Goal: Task Accomplishment & Management: Manage account settings

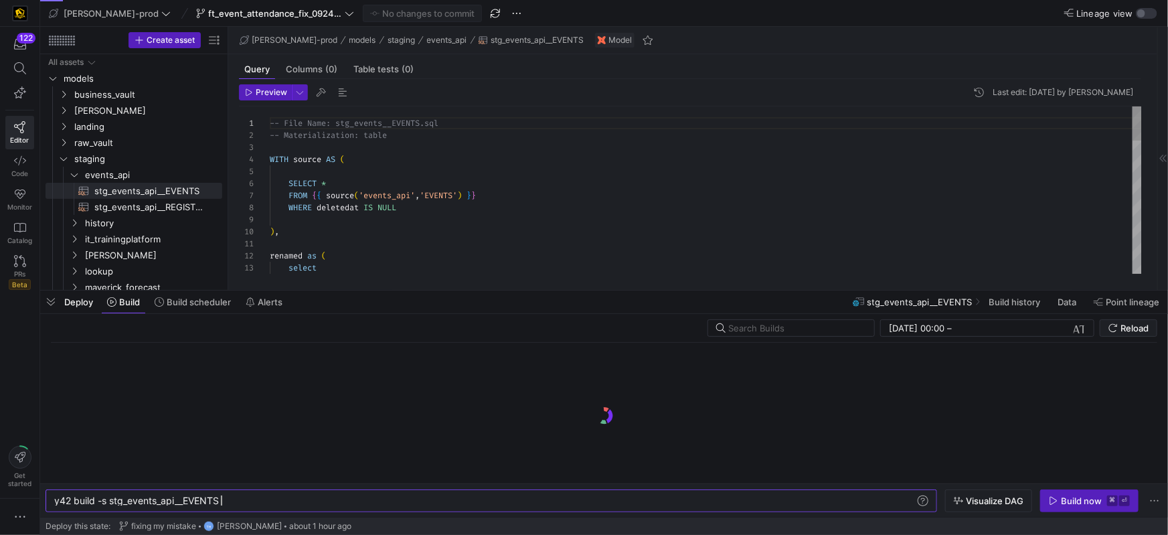
scroll to position [121, 0]
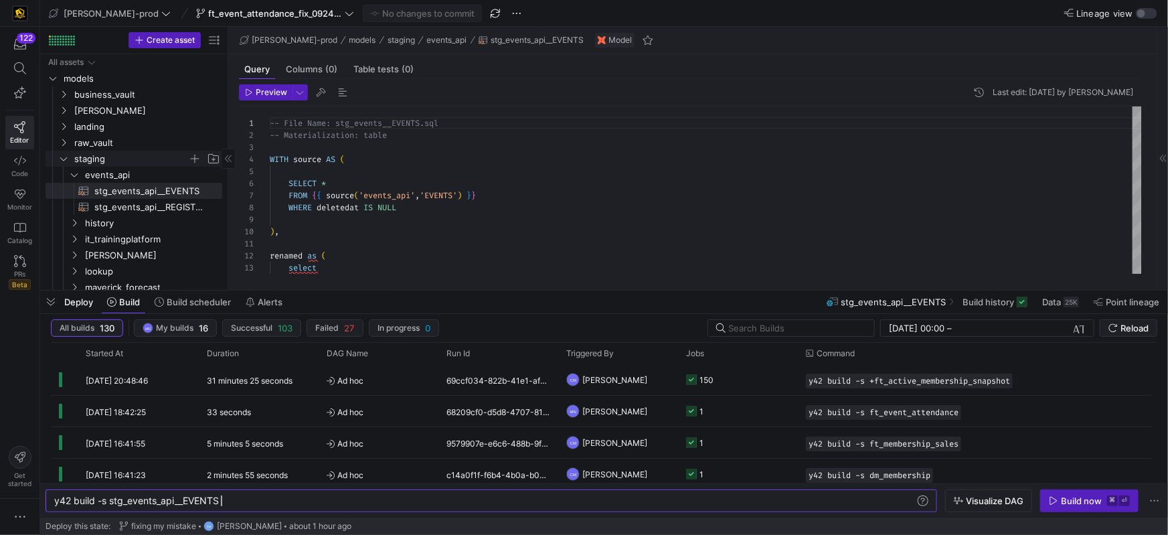
click at [68, 162] on y42-icon "Press SPACE to select this row." at bounding box center [63, 158] width 11 height 11
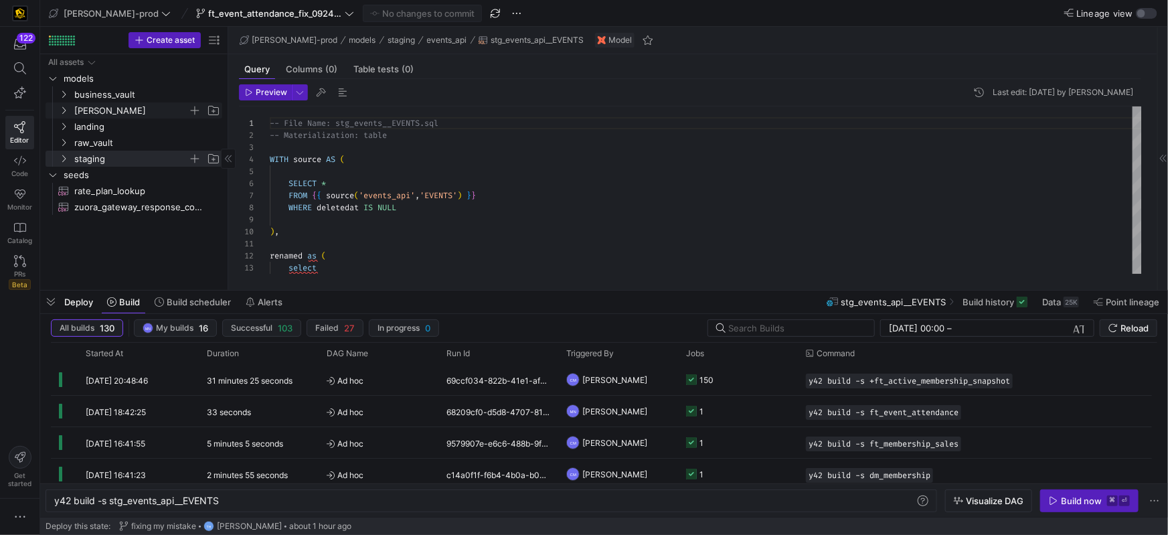
click at [70, 112] on span "[PERSON_NAME]" at bounding box center [139, 110] width 165 height 15
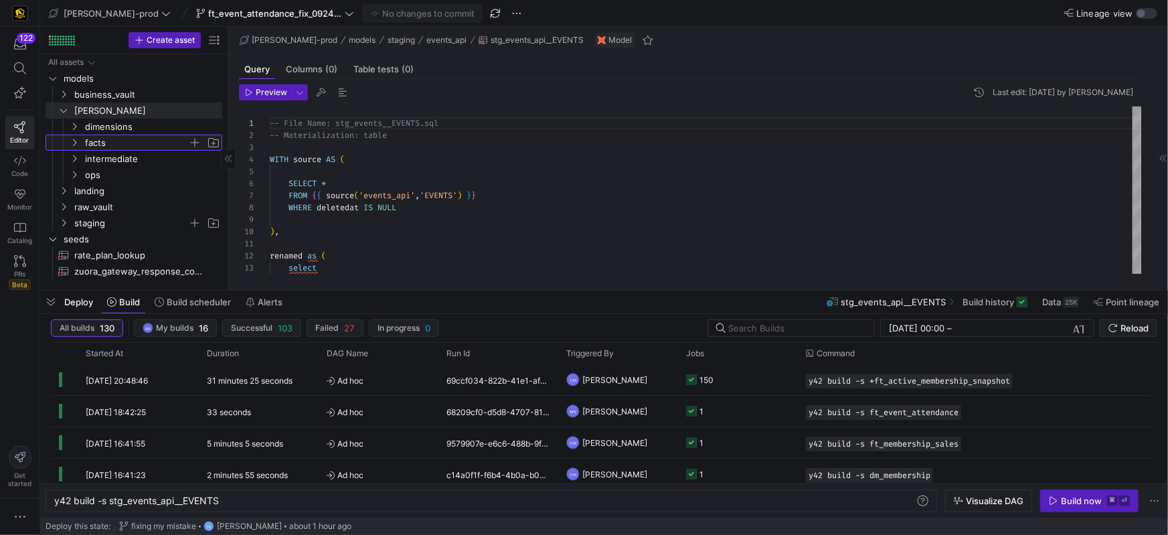
click at [72, 139] on icon "Press SPACE to select this row." at bounding box center [74, 143] width 9 height 8
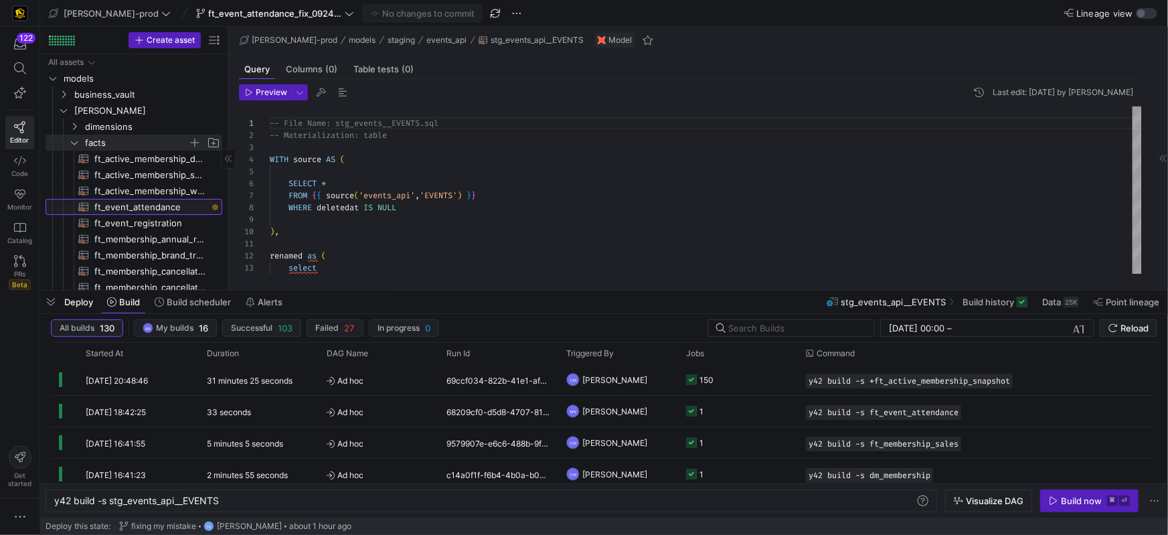
drag, startPoint x: 123, startPoint y: 208, endPoint x: 165, endPoint y: 202, distance: 42.6
click at [124, 208] on span "ft_event_attendance​​​​​​​​​​" at bounding box center [150, 207] width 112 height 15
type textarea "y42 build -s ft_event_attendance"
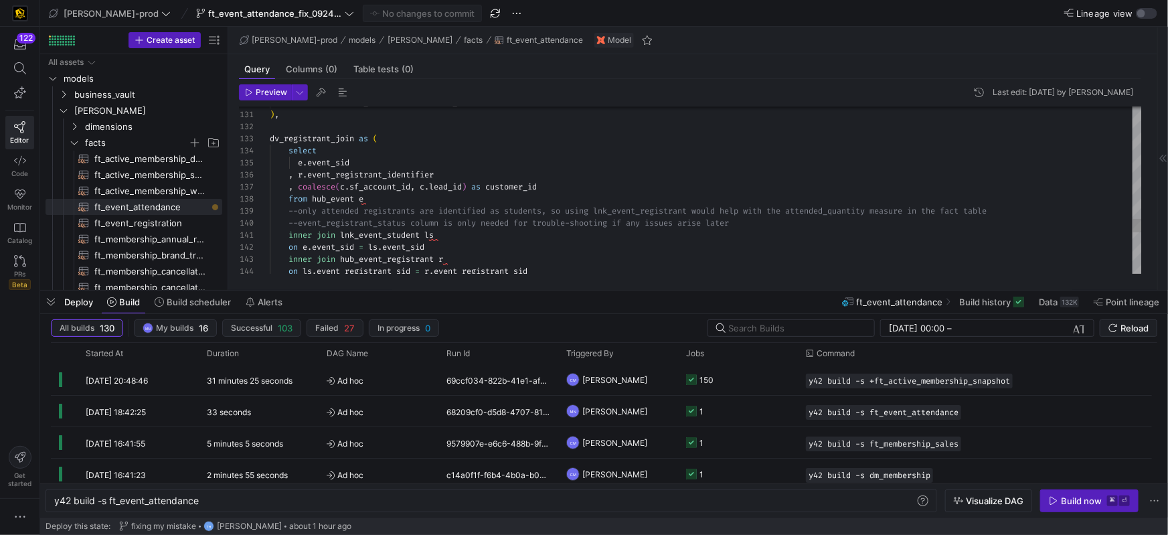
type textarea "inner join lnk_event_student ls on e.event_sid = ls.event_sid inner join hub_ev…"
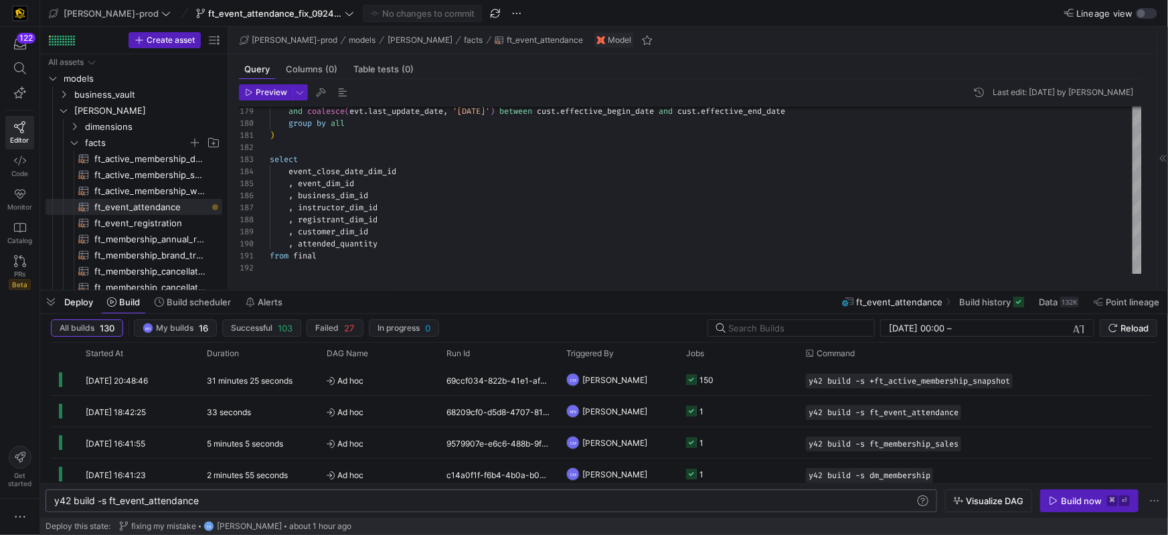
drag, startPoint x: 230, startPoint y: 505, endPoint x: 296, endPoint y: 504, distance: 65.6
click at [231, 505] on div "y42 build -s ft_event_attendance" at bounding box center [485, 500] width 862 height 11
click at [319, 91] on span "button" at bounding box center [321, 92] width 16 height 16
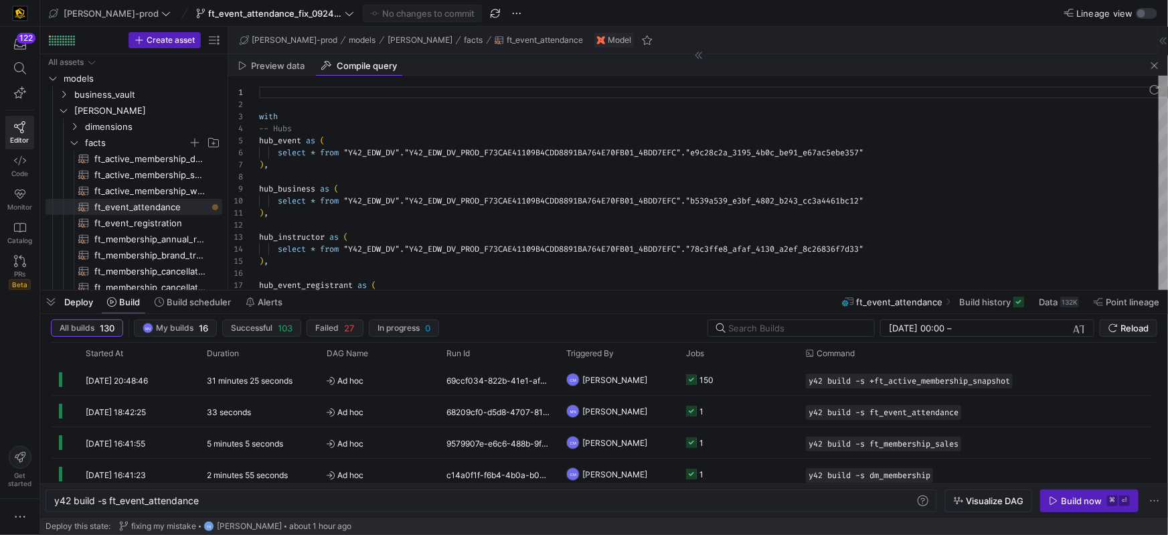
scroll to position [121, 0]
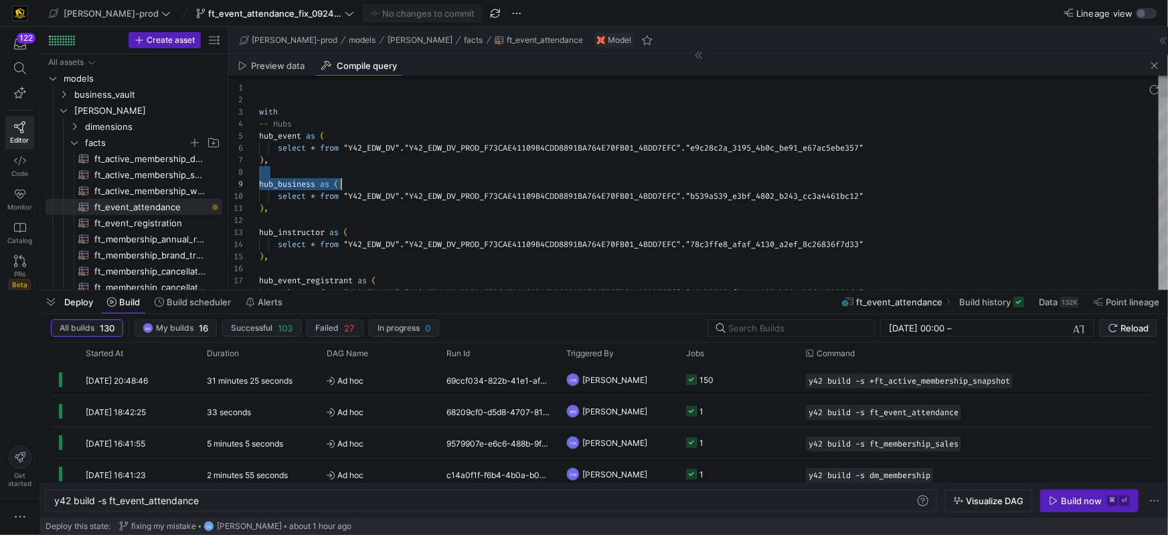
type textarea "with -- Hubs hub_event as ( select * from "Y42_EDW_DV"."Y42_EDW_DV_PROD_F73CAE4…"
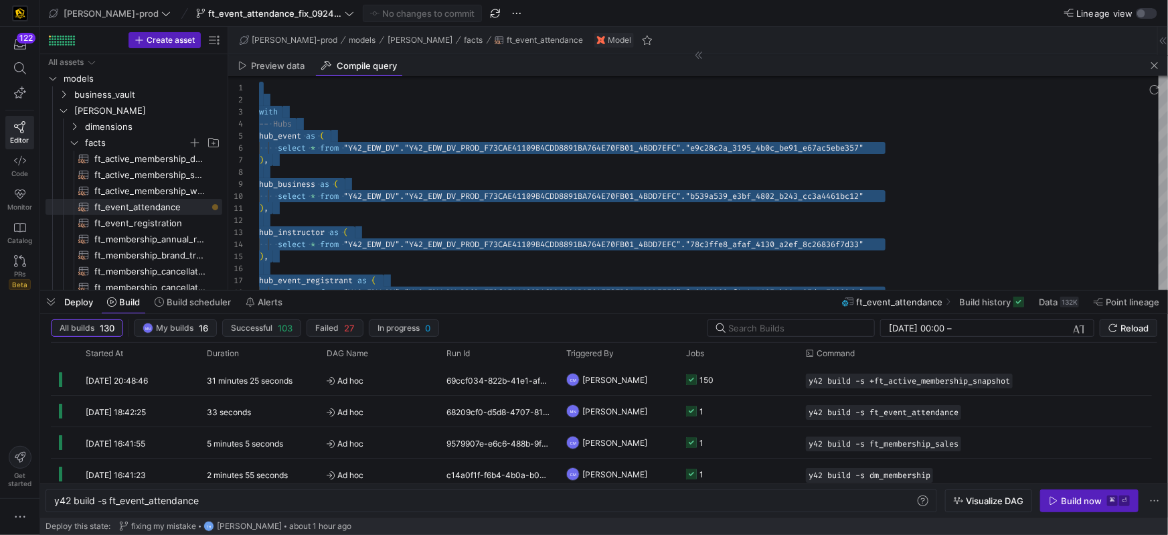
drag, startPoint x: 1154, startPoint y: 68, endPoint x: 1137, endPoint y: 60, distance: 18.6
click at [1154, 68] on span "button" at bounding box center [1155, 66] width 16 height 16
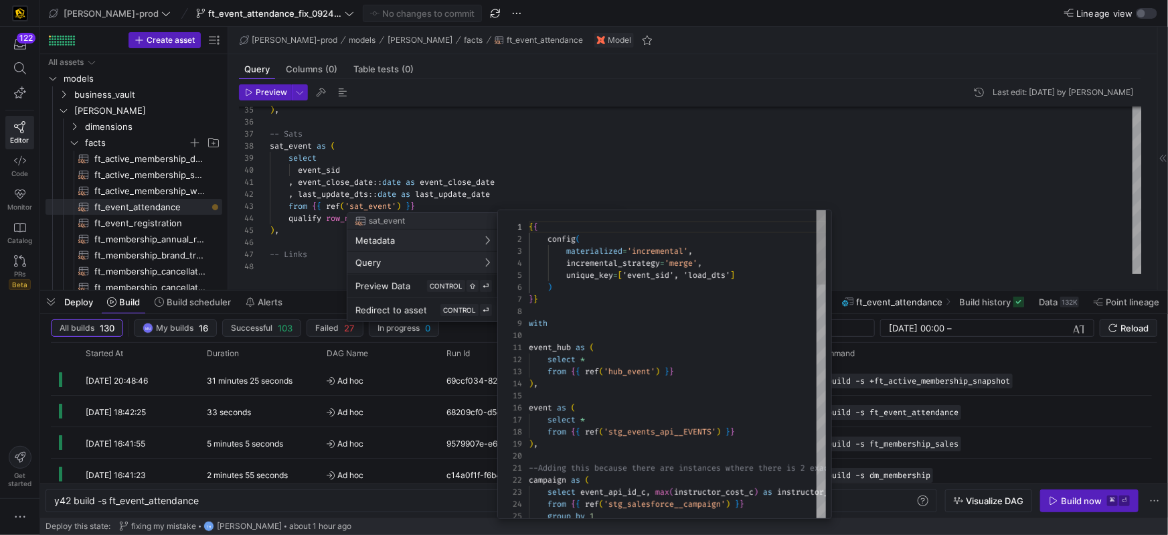
scroll to position [121, 0]
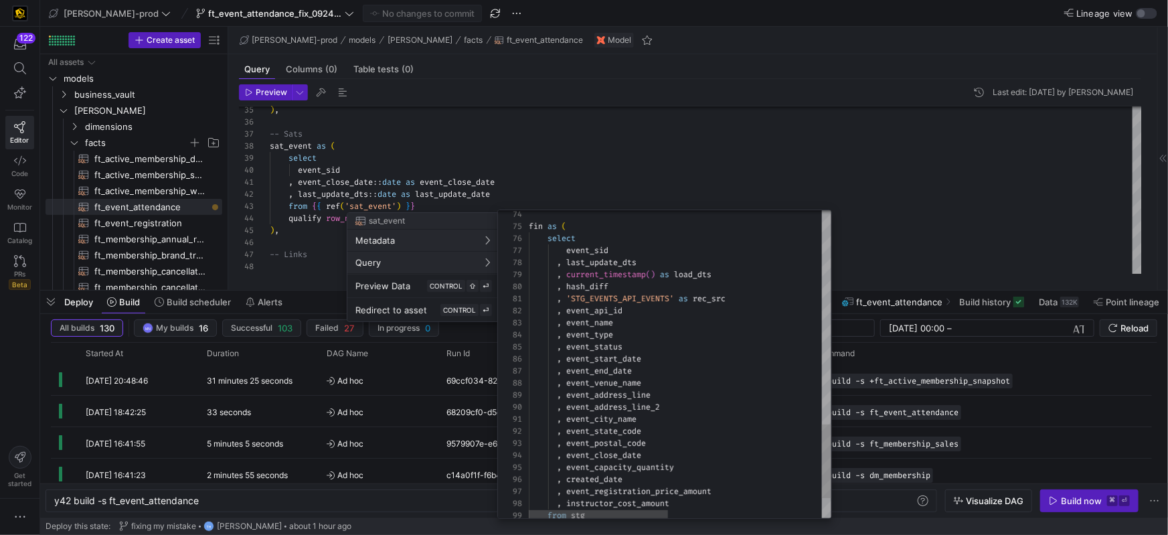
type textarea ", 'STG_EVENTS_API_EVENTS' as rec_src , event_api_id , event_name , event_type ,…"
click at [721, 194] on div at bounding box center [584, 267] width 1168 height 535
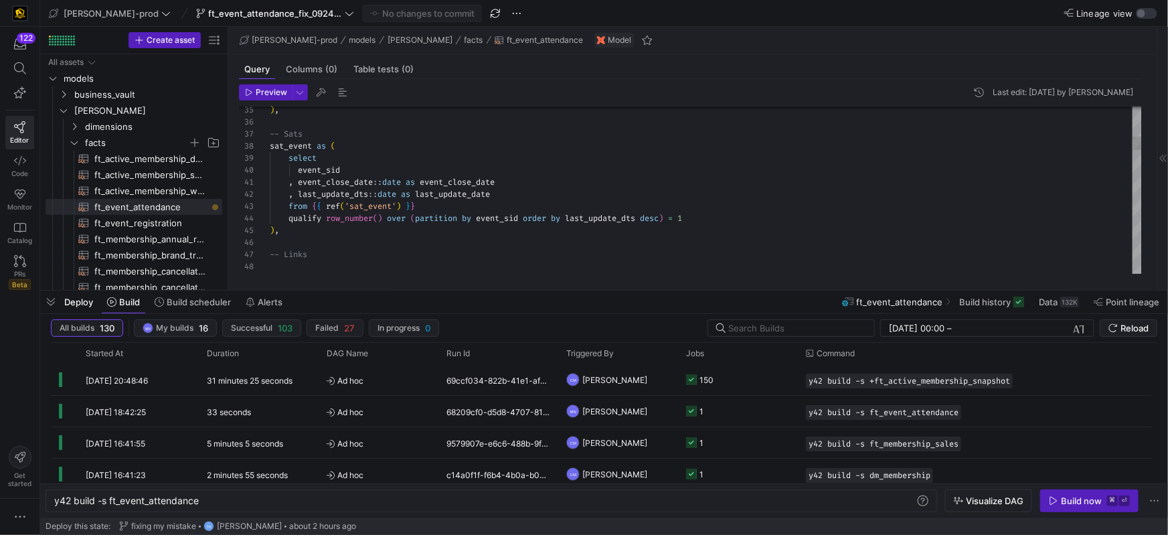
type textarea ", event_close_date::date as event_close_date , last_update_dts::date as last_up…"
click at [389, 231] on div ") ," at bounding box center [706, 230] width 872 height 12
click at [317, 94] on span "button" at bounding box center [321, 92] width 16 height 16
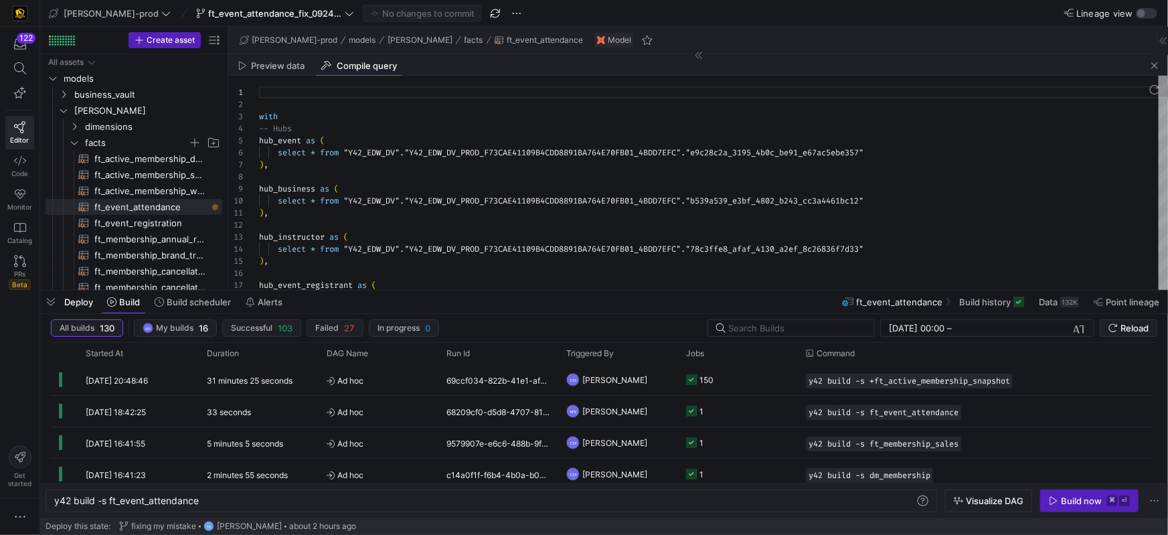
scroll to position [121, 0]
click at [463, 231] on div "hub_instructor as (" at bounding box center [713, 237] width 909 height 12
type textarea "with -- Hubs hub_event as ( select * from "Y42_EDW_DV"."Y42_EDW_DV_PROD_F73CAE4…"
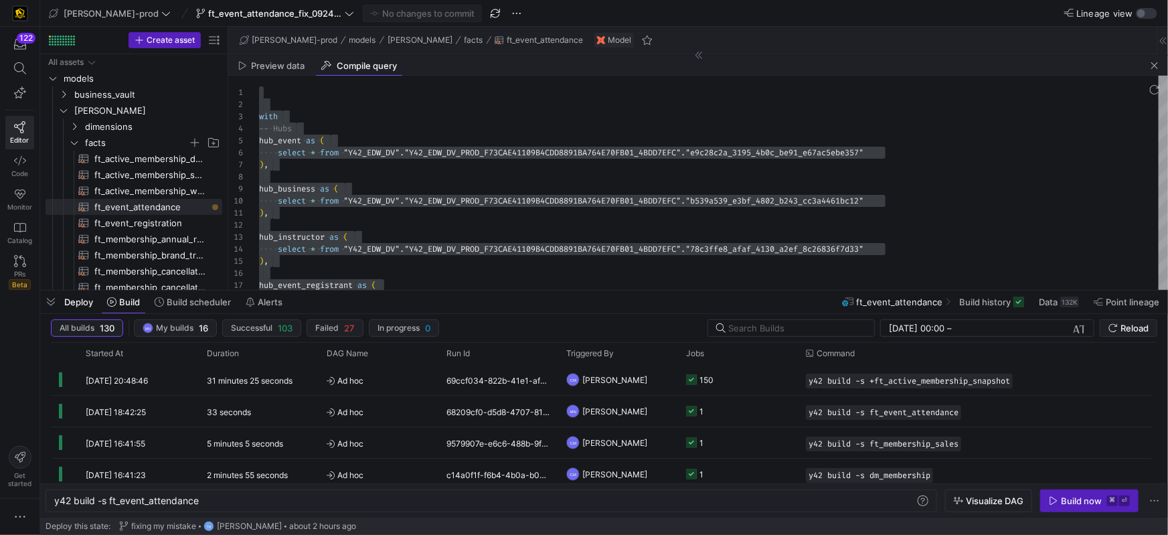
click at [1150, 65] on span "button" at bounding box center [1155, 66] width 16 height 16
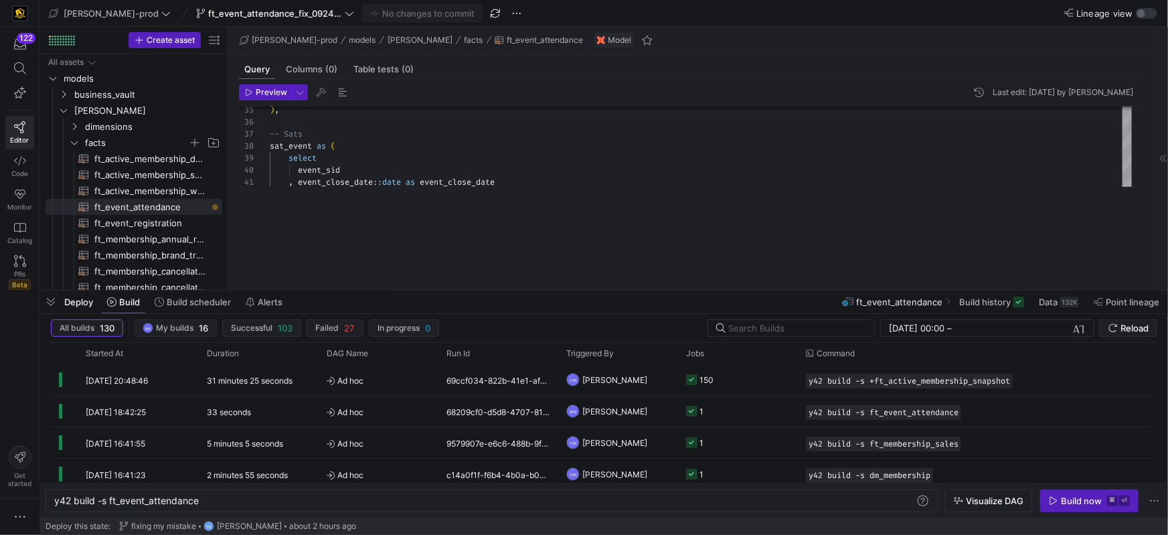
scroll to position [0, 0]
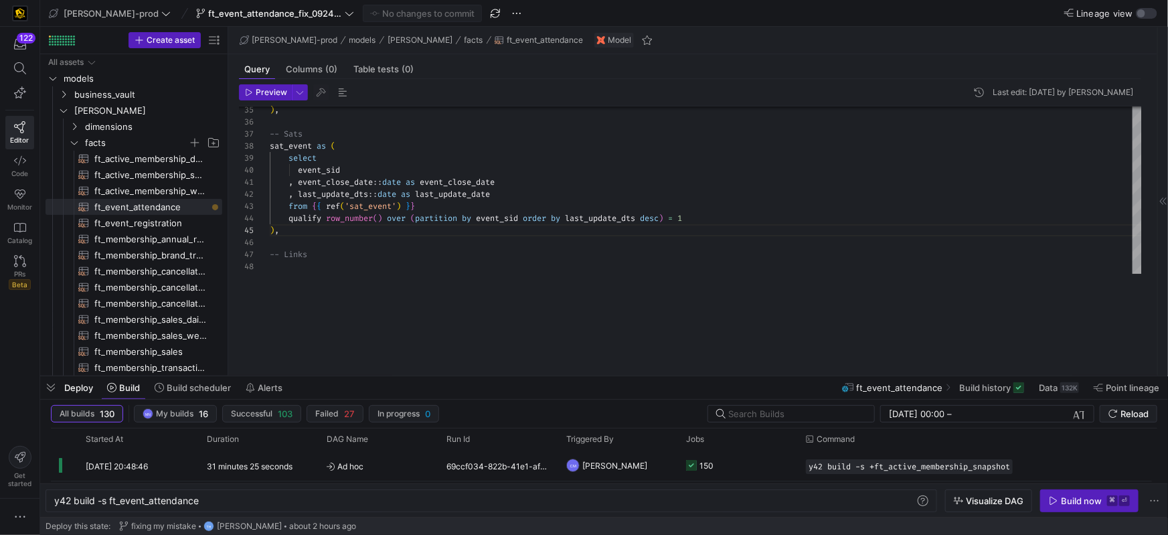
drag, startPoint x: 487, startPoint y: 294, endPoint x: 488, endPoint y: 366, distance: 71.7
click at [491, 376] on div at bounding box center [604, 376] width 1128 height 5
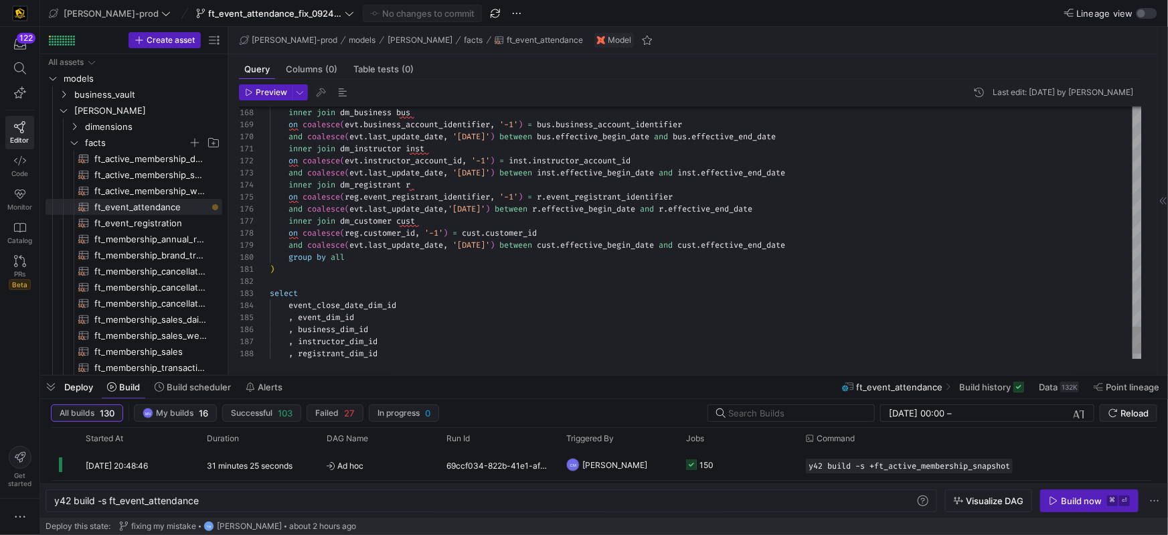
drag, startPoint x: 479, startPoint y: 231, endPoint x: 508, endPoint y: 233, distance: 28.9
click at [479, 231] on span "cust" at bounding box center [471, 231] width 19 height 11
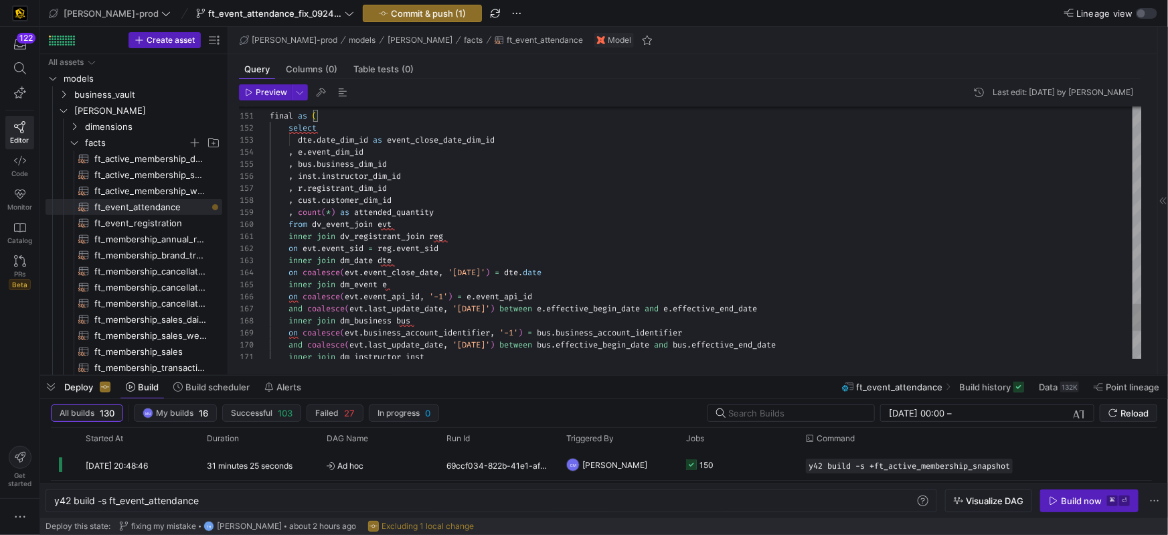
scroll to position [84, 29]
drag, startPoint x: 297, startPoint y: 199, endPoint x: 294, endPoint y: 212, distance: 13.2
click at [296, 200] on span at bounding box center [295, 198] width 5 height 11
drag, startPoint x: 454, startPoint y: 191, endPoint x: 473, endPoint y: 218, distance: 32.7
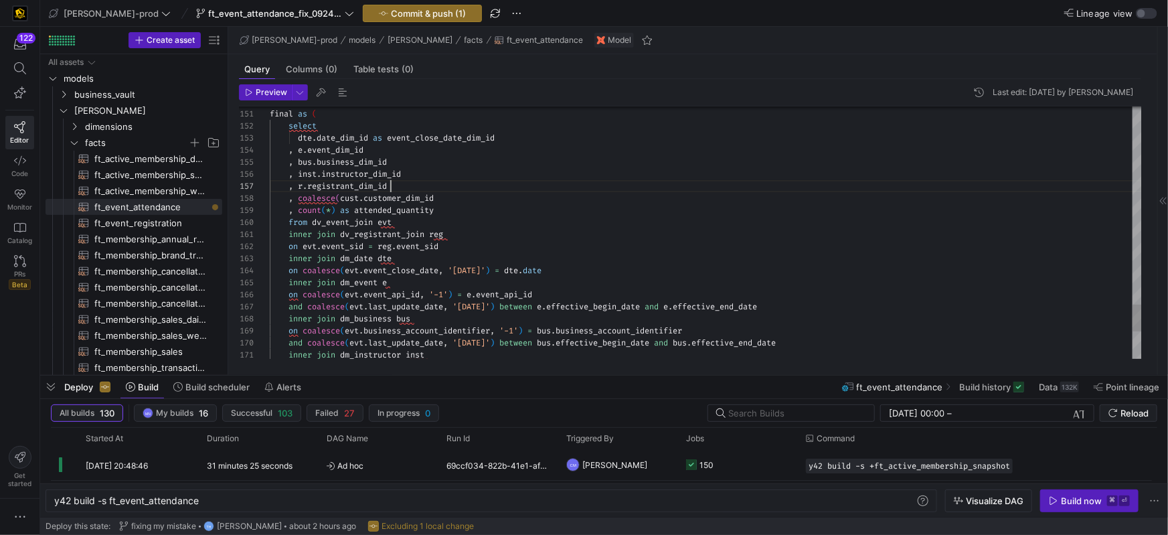
click at [454, 191] on div ", r . registrant_dim_id" at bounding box center [706, 186] width 872 height 12
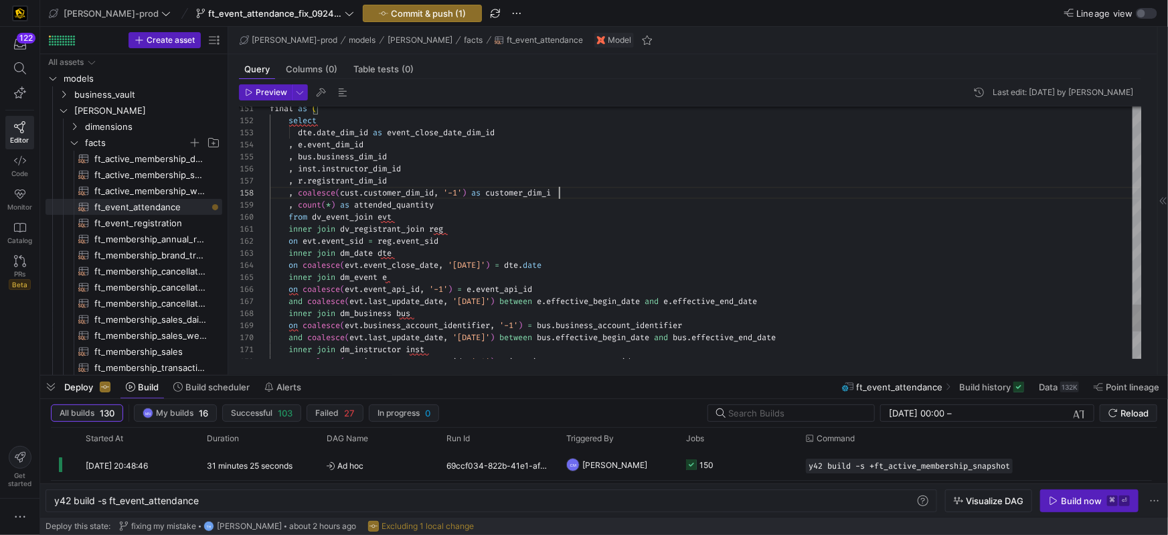
scroll to position [84, 293]
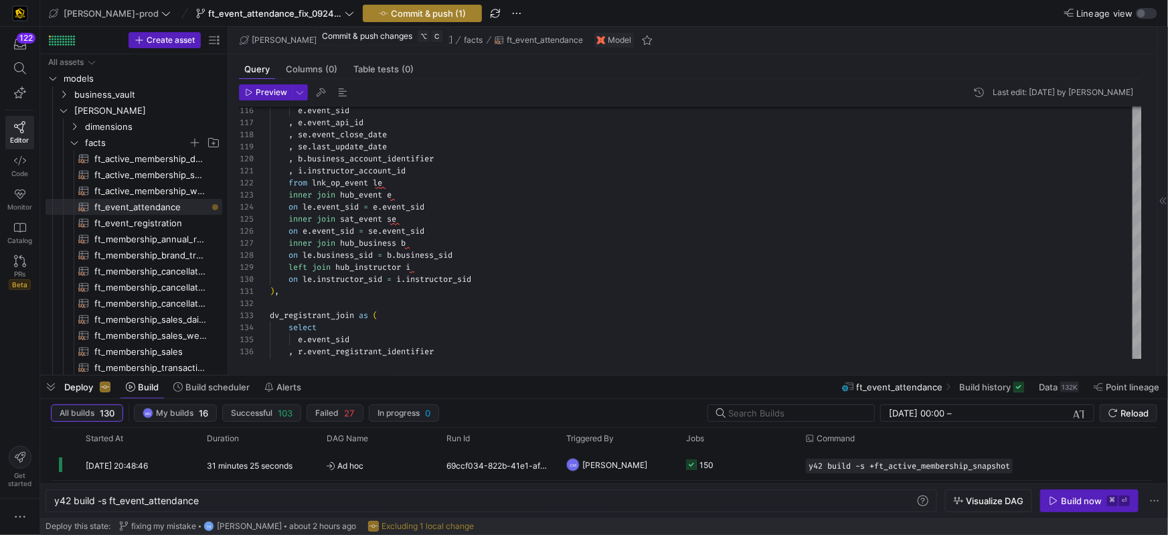
type textarea "final as ( select [DOMAIN_NAME]_dim_id as event_close_date_dim_id , e.event_dim…"
click at [391, 17] on span "Commit & push (1)" at bounding box center [428, 13] width 75 height 11
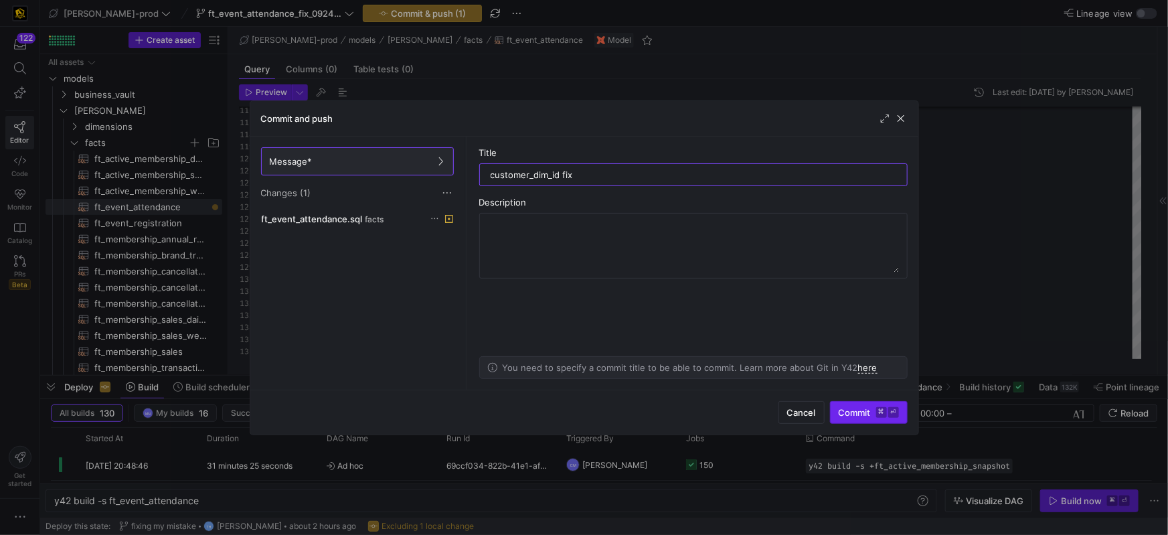
type input "customer_dim_id fix"
click at [856, 416] on span "Commit ⌘ ⏎" at bounding box center [869, 412] width 60 height 11
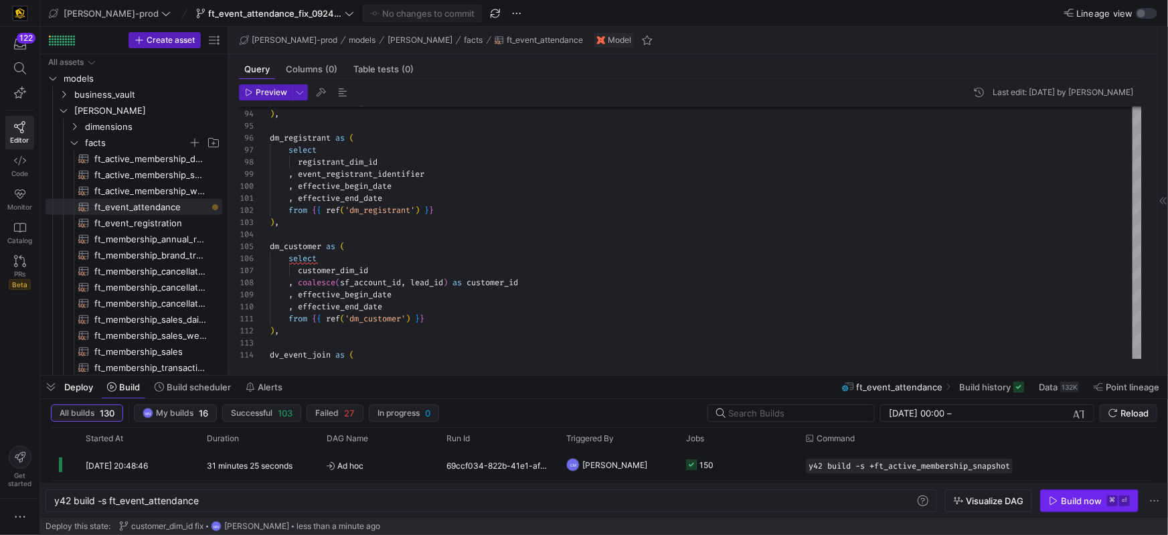
click at [1069, 503] on div "Build now" at bounding box center [1081, 500] width 41 height 11
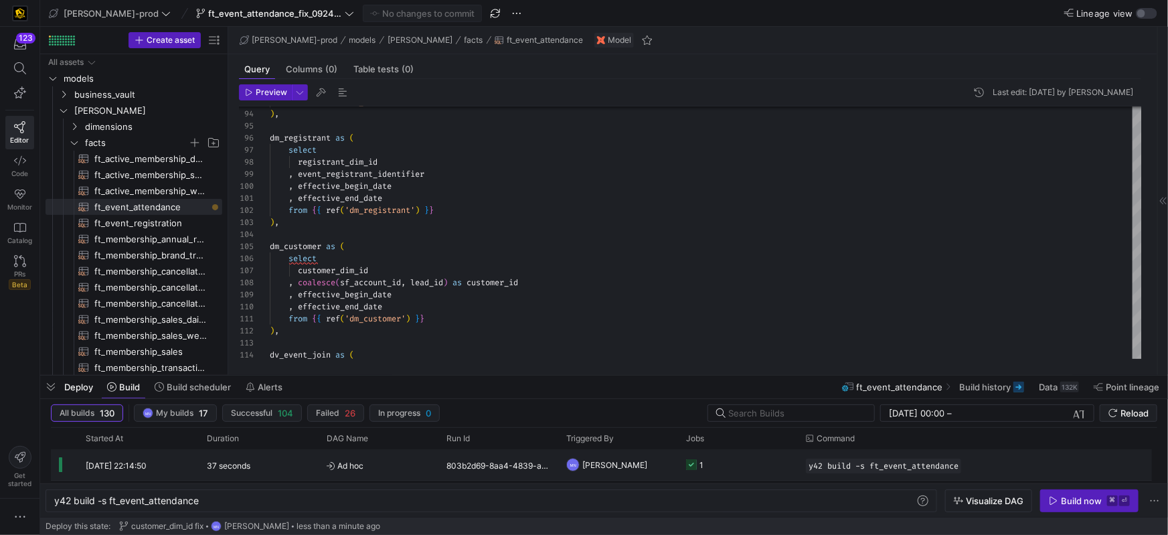
click at [696, 467] on icon "Press SPACE to select this row." at bounding box center [691, 464] width 11 height 11
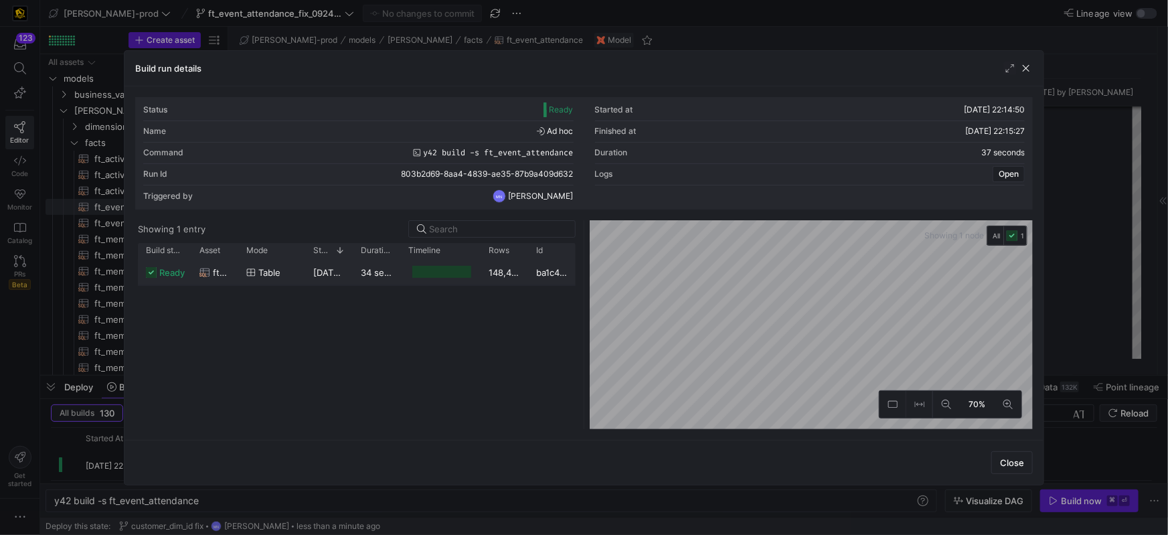
click at [506, 273] on div "148,448" at bounding box center [505, 272] width 48 height 26
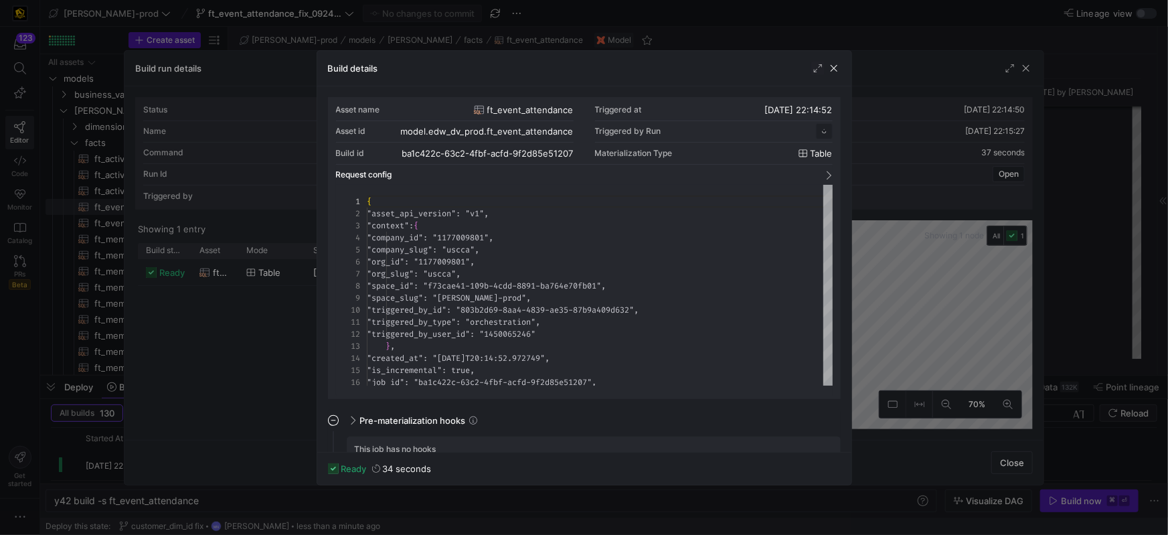
scroll to position [121, 0]
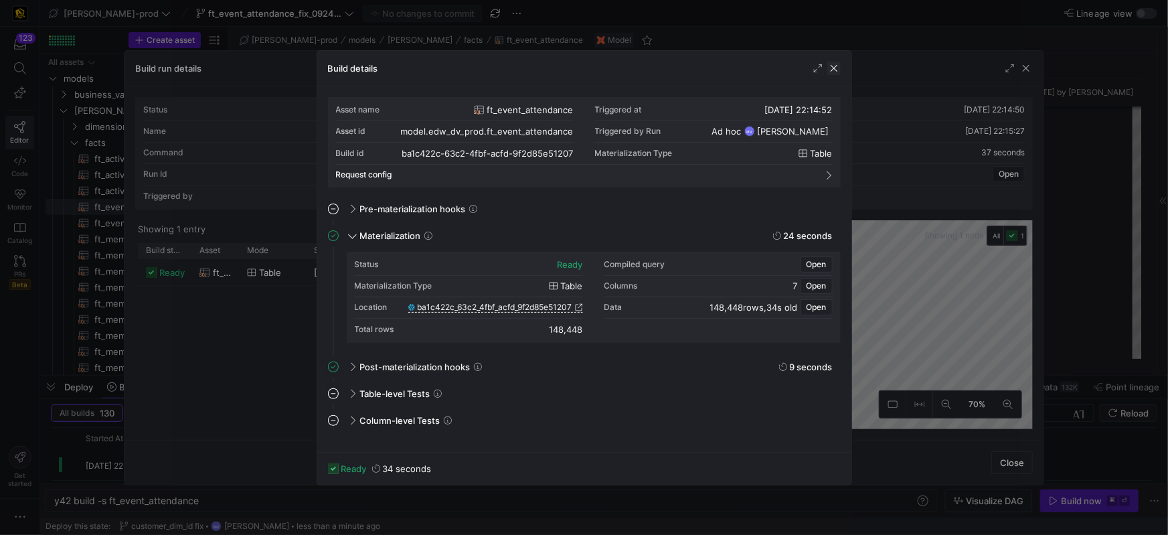
click at [836, 74] on span "button" at bounding box center [834, 68] width 13 height 13
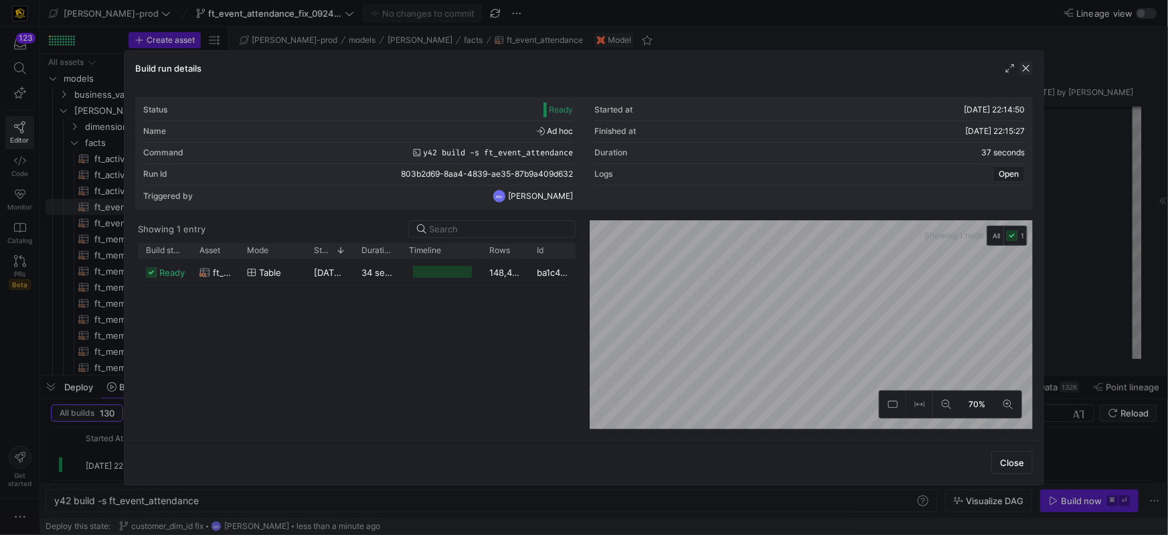
click at [1024, 70] on span "button" at bounding box center [1026, 68] width 13 height 13
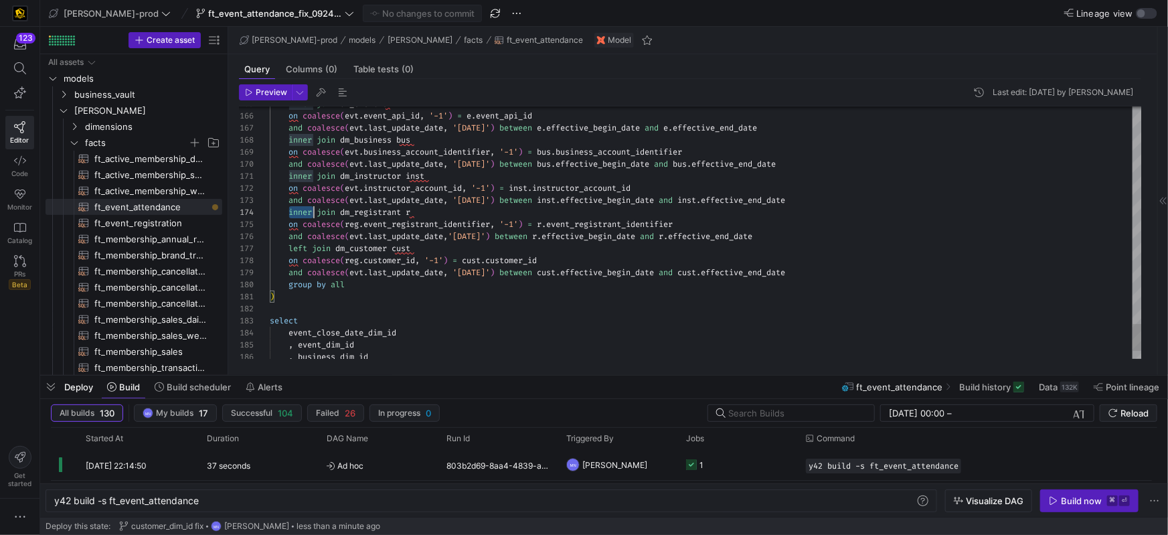
drag, startPoint x: 311, startPoint y: 205, endPoint x: 305, endPoint y: 224, distance: 19.7
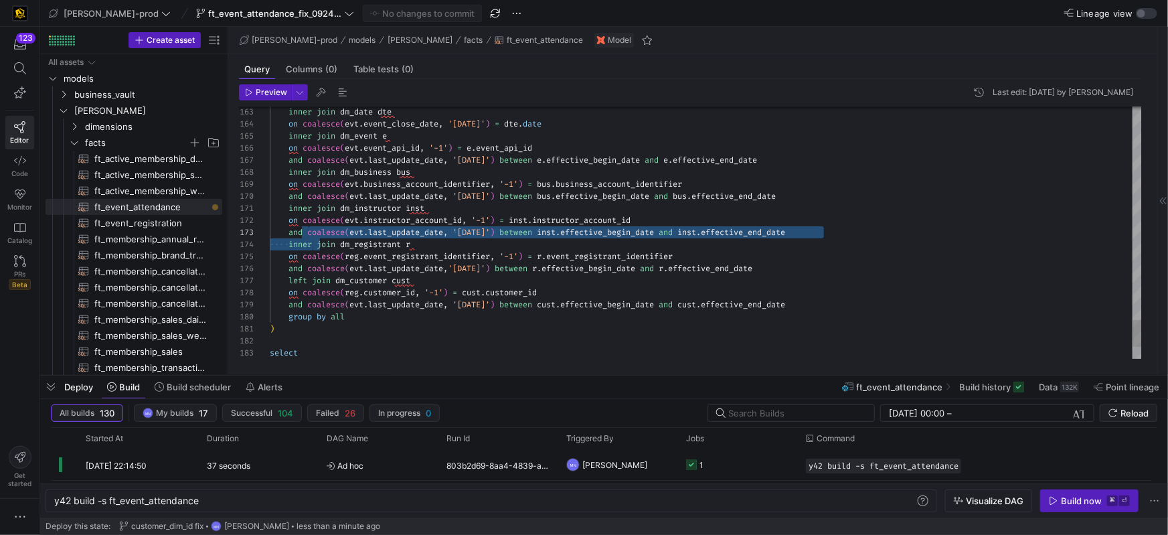
click at [304, 248] on span "inner" at bounding box center [300, 244] width 23 height 11
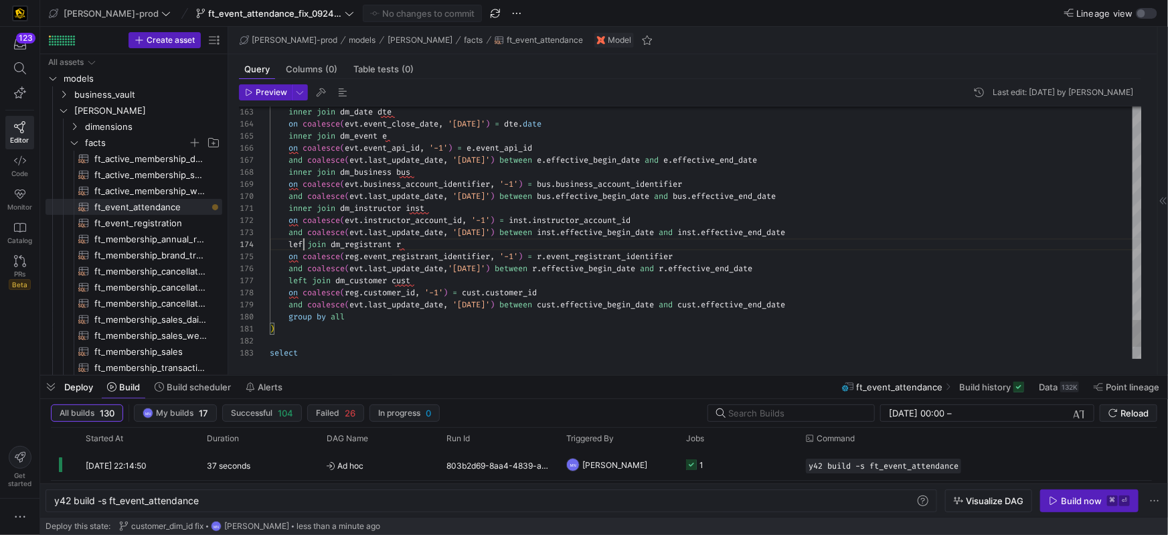
scroll to position [36, 39]
click at [309, 208] on span "inner" at bounding box center [300, 208] width 23 height 11
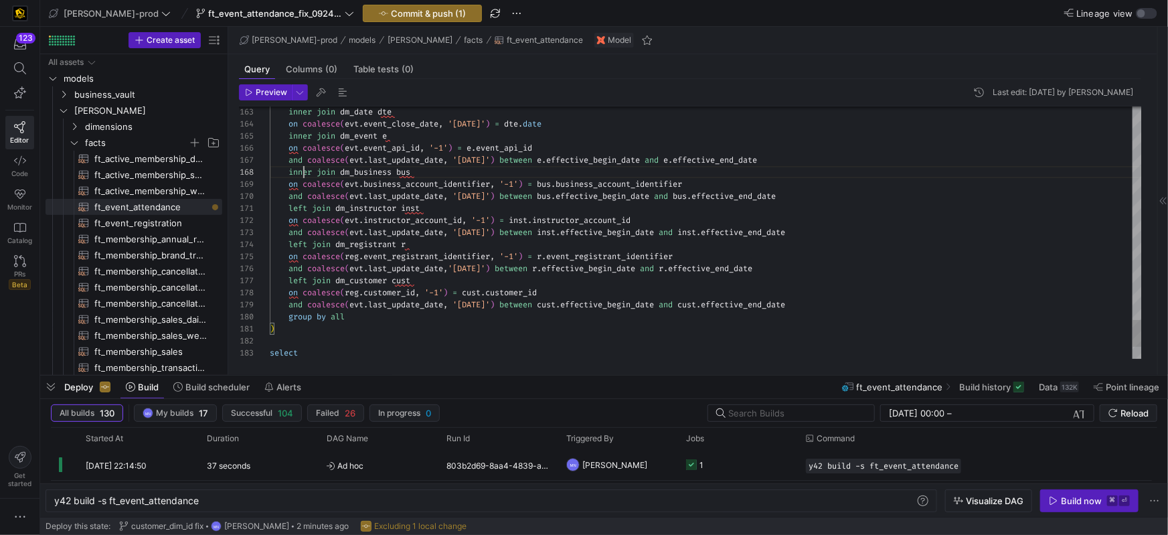
scroll to position [84, 44]
drag, startPoint x: 305, startPoint y: 171, endPoint x: 305, endPoint y: 184, distance: 12.7
click at [305, 171] on span "inner" at bounding box center [300, 172] width 23 height 11
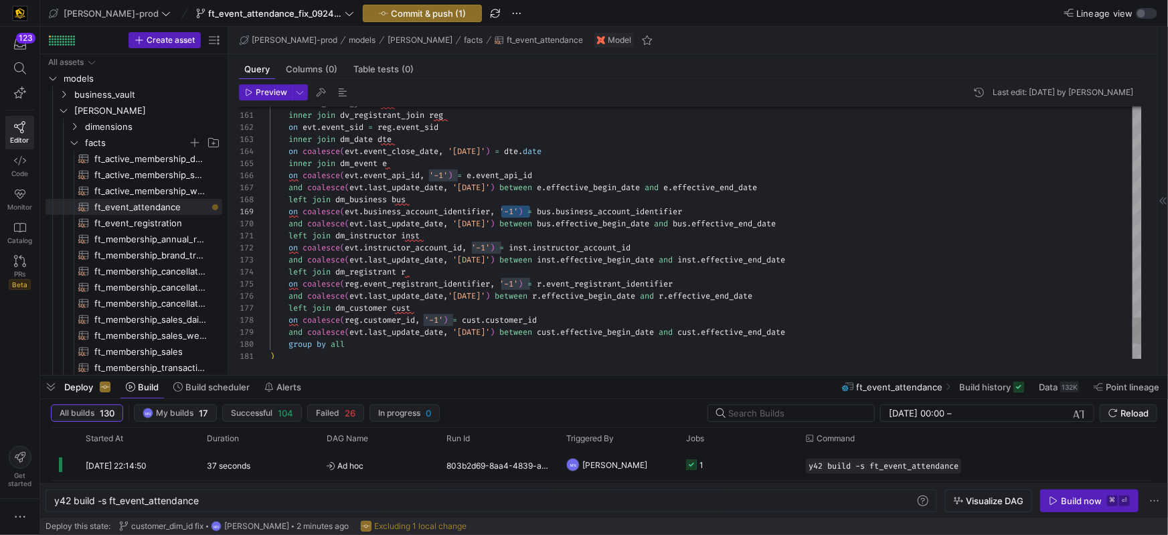
drag, startPoint x: 531, startPoint y: 212, endPoint x: 485, endPoint y: 235, distance: 51.5
click at [497, 212] on span "on coalesce ( evt . business_account_identifier , '-1' ) = bus . business_accou…" at bounding box center [476, 211] width 412 height 11
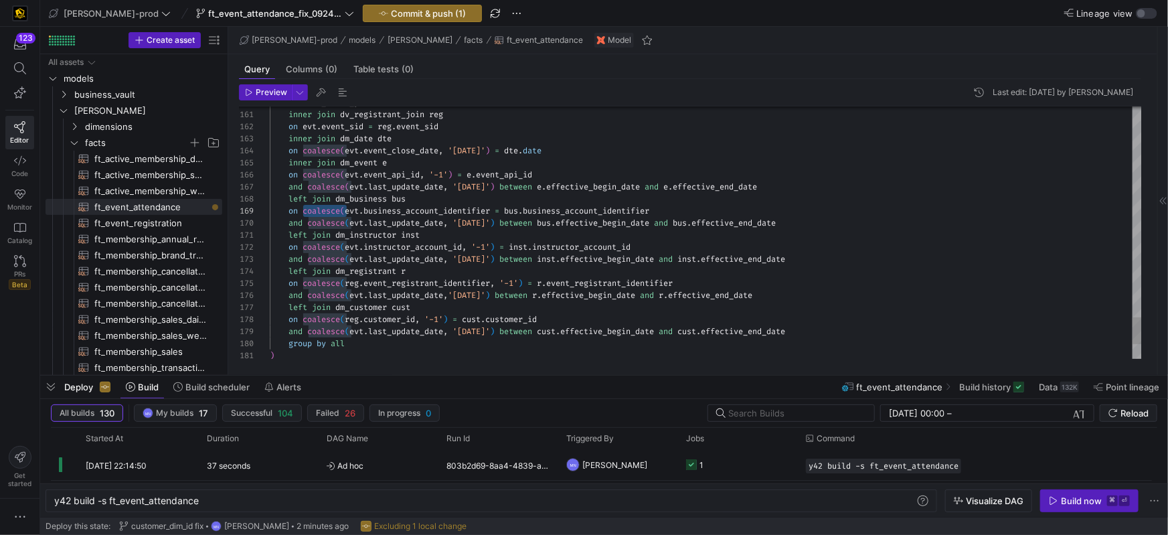
drag, startPoint x: 337, startPoint y: 211, endPoint x: 310, endPoint y: 214, distance: 27.6
click at [303, 210] on span "on coalesce ( evt . business_account_identifier = bus . business_account_identi…" at bounding box center [460, 211] width 380 height 11
drag, startPoint x: 306, startPoint y: 248, endPoint x: 348, endPoint y: 253, distance: 41.9
click at [344, 248] on span "on coalesce ( evt . instructor_account_id , '-1' ) = inst . instructor_account_…" at bounding box center [450, 247] width 361 height 11
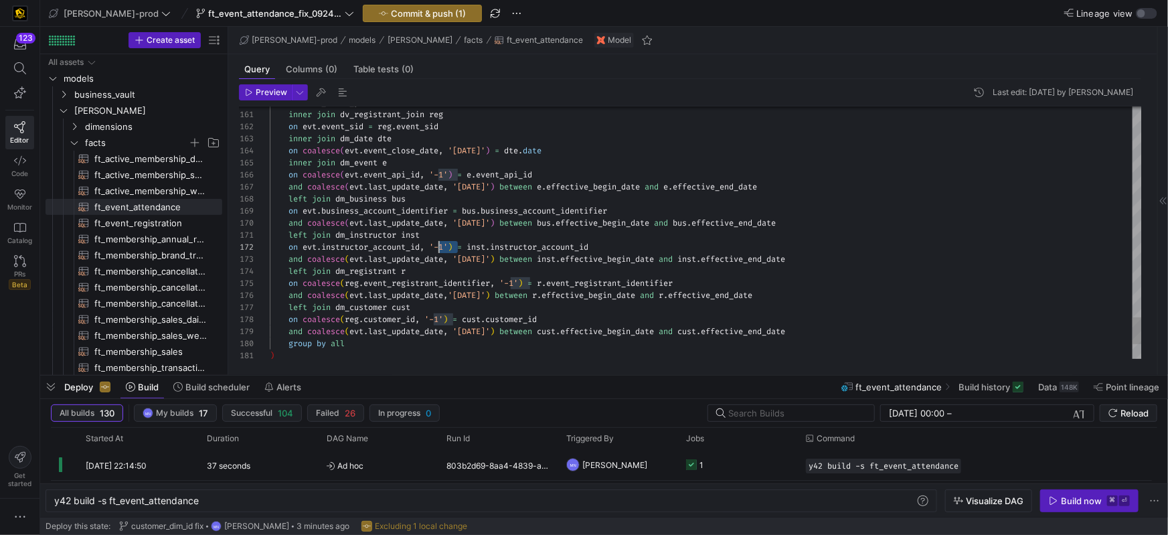
scroll to position [12, 168]
drag, startPoint x: 460, startPoint y: 246, endPoint x: 436, endPoint y: 246, distance: 24.1
click at [437, 245] on span "on evt . instructor_account_id , '-1' ) = inst . instructor_account_id" at bounding box center [429, 247] width 319 height 11
drag, startPoint x: 307, startPoint y: 285, endPoint x: 349, endPoint y: 286, distance: 42.2
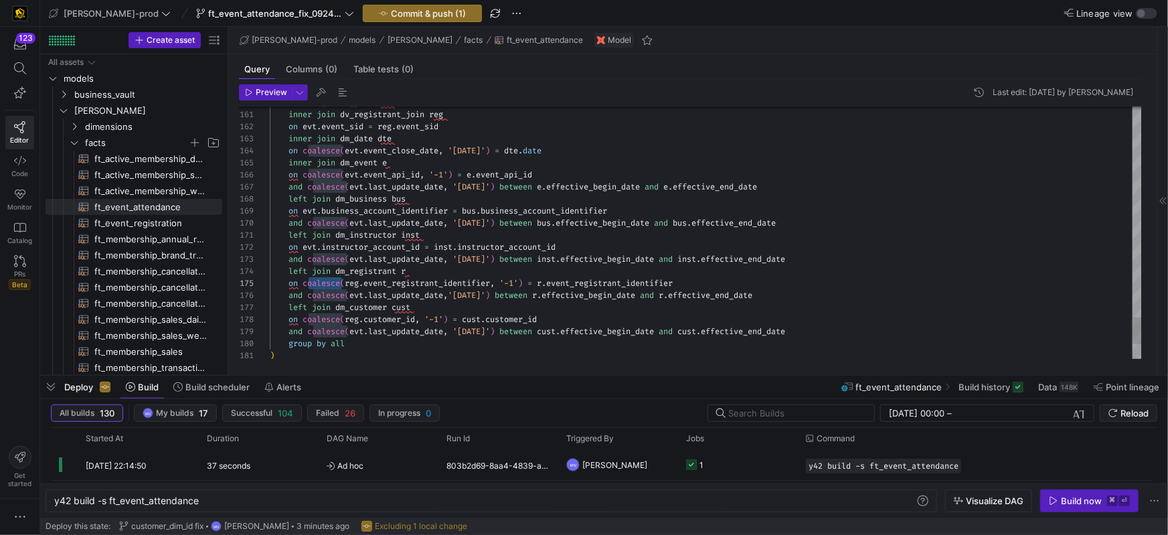
click at [344, 283] on span "on coalesce ( reg . event_registrant_identifier , '-1' ) = r . event_registrant…" at bounding box center [471, 283] width 403 height 11
drag, startPoint x: 347, startPoint y: 320, endPoint x: 372, endPoint y: 336, distance: 30.1
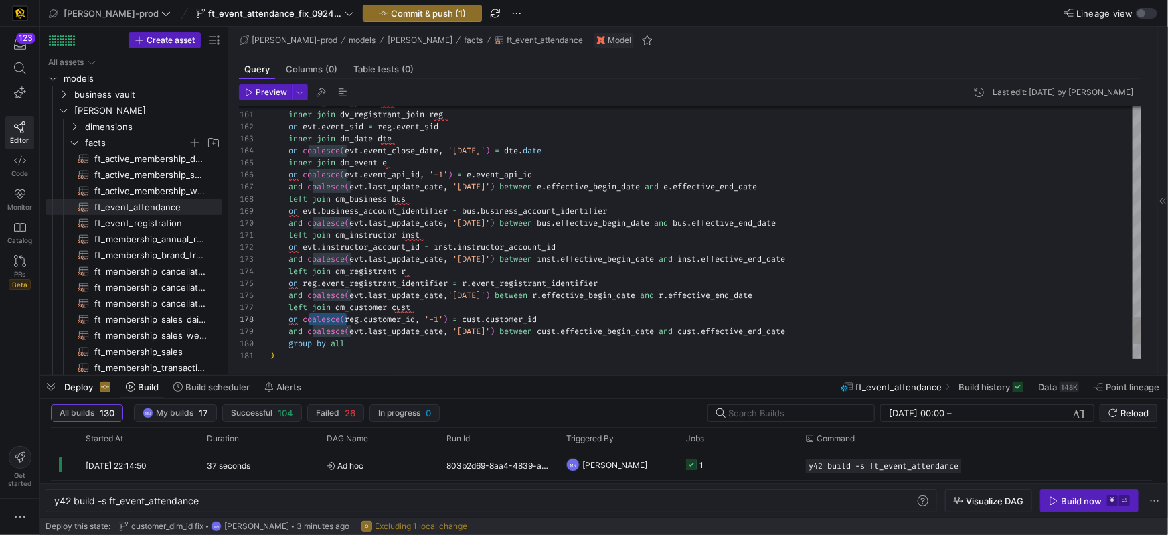
click at [309, 319] on span "on coalesce ( reg . customer_id , '-1' ) = cust . customer_id" at bounding box center [403, 319] width 267 height 11
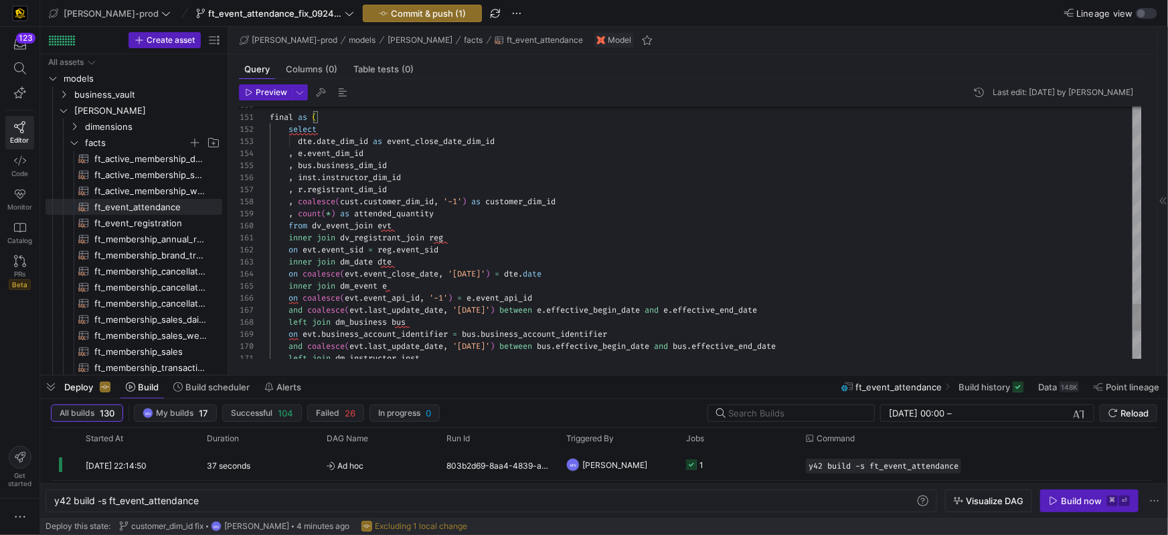
click at [303, 189] on span ", r . registrant_dim_id" at bounding box center [328, 189] width 117 height 11
click at [461, 180] on div ", inst . instructor_dim_id" at bounding box center [706, 177] width 872 height 12
drag, startPoint x: 457, startPoint y: 191, endPoint x: 472, endPoint y: 206, distance: 21.3
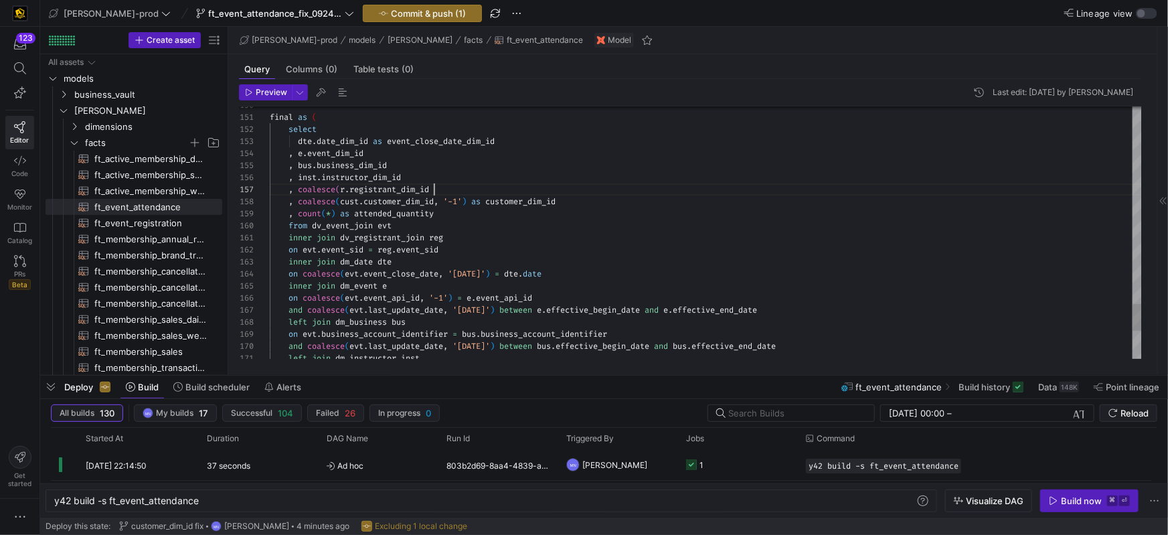
click at [457, 191] on div ", coalesce ( r . registrant_dim_id" at bounding box center [706, 189] width 872 height 12
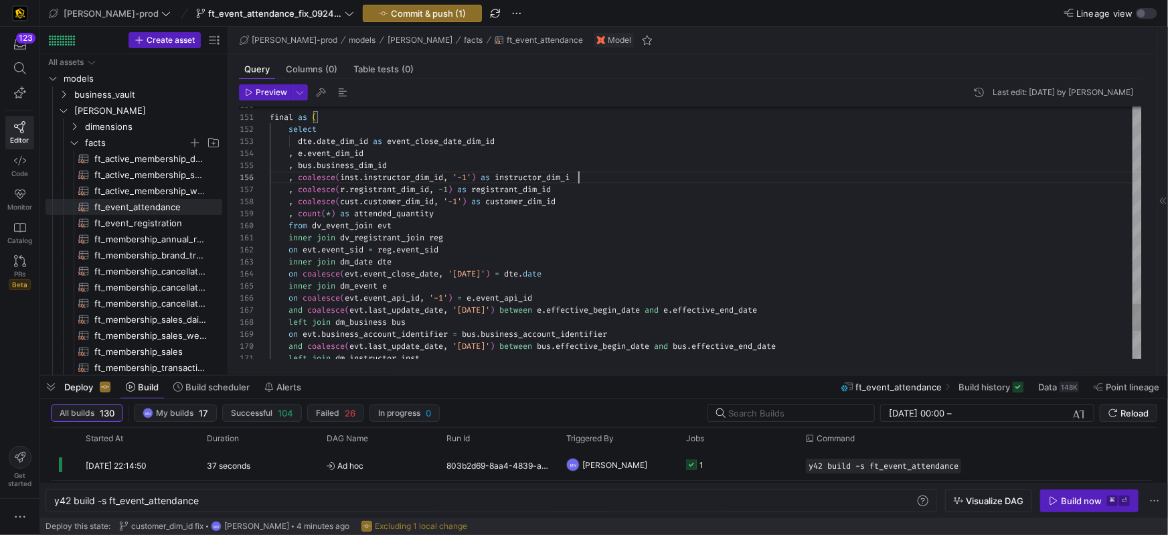
scroll to position [60, 313]
drag, startPoint x: 453, startPoint y: 190, endPoint x: 466, endPoint y: 206, distance: 20.9
click at [453, 190] on span ")" at bounding box center [450, 189] width 5 height 11
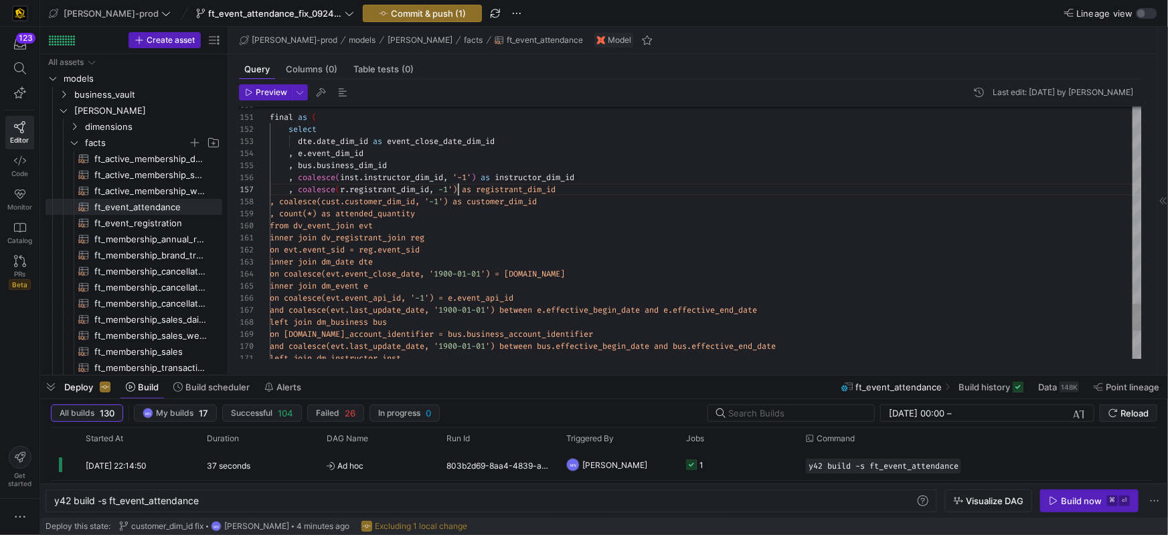
drag, startPoint x: 446, startPoint y: 189, endPoint x: 457, endPoint y: 196, distance: 12.9
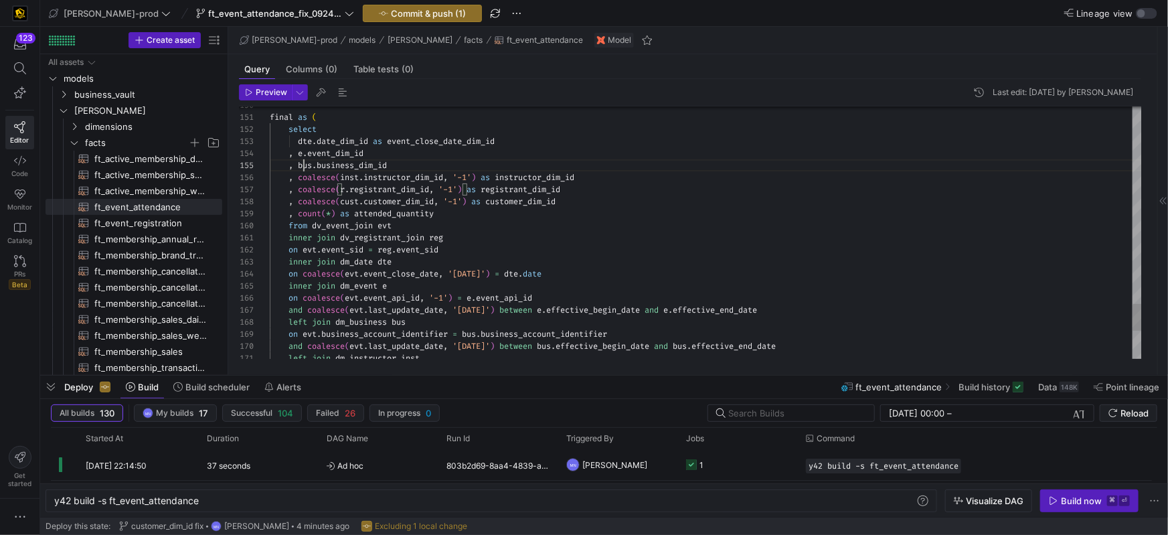
drag, startPoint x: 303, startPoint y: 166, endPoint x: 395, endPoint y: 216, distance: 105.2
click at [303, 166] on span "bus" at bounding box center [305, 165] width 14 height 11
click at [469, 169] on div ", coalesce ( bus . business_dim_id" at bounding box center [706, 165] width 872 height 12
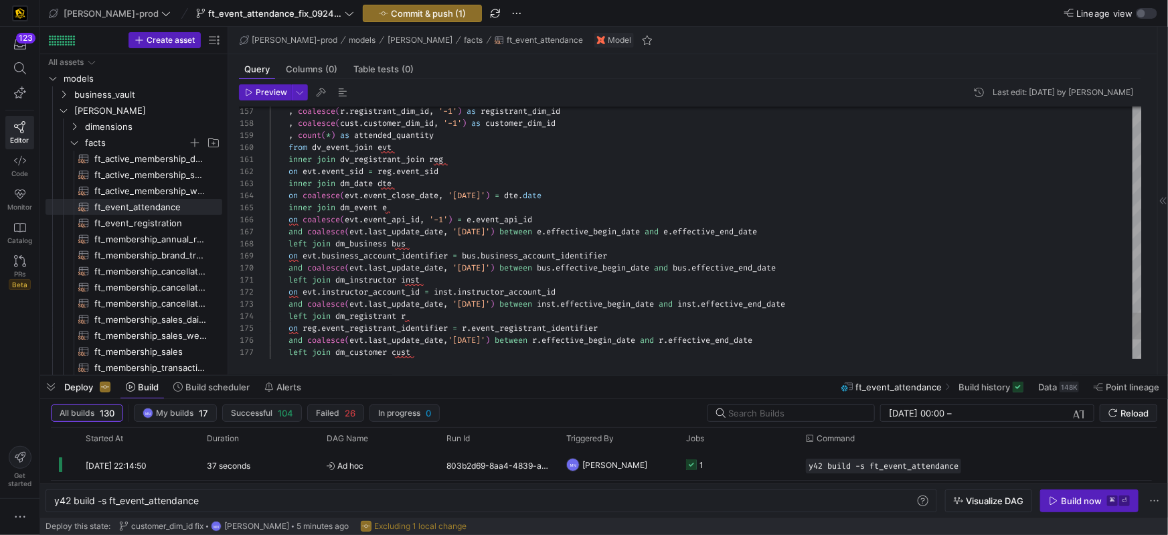
drag, startPoint x: 348, startPoint y: 220, endPoint x: 432, endPoint y: 217, distance: 83.8
click at [348, 220] on span "evt" at bounding box center [352, 221] width 14 height 11
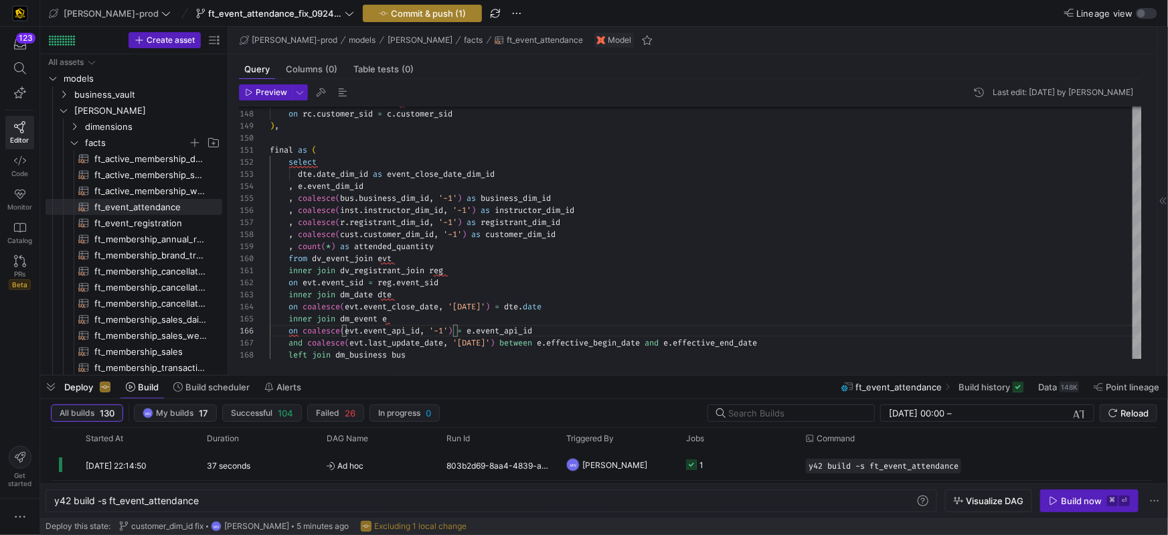
type textarea "inner join dv_registrant_join reg on evt.event_sid = reg.event_sid inner join d…"
click at [391, 11] on span "Commit & push (1)" at bounding box center [428, 13] width 75 height 11
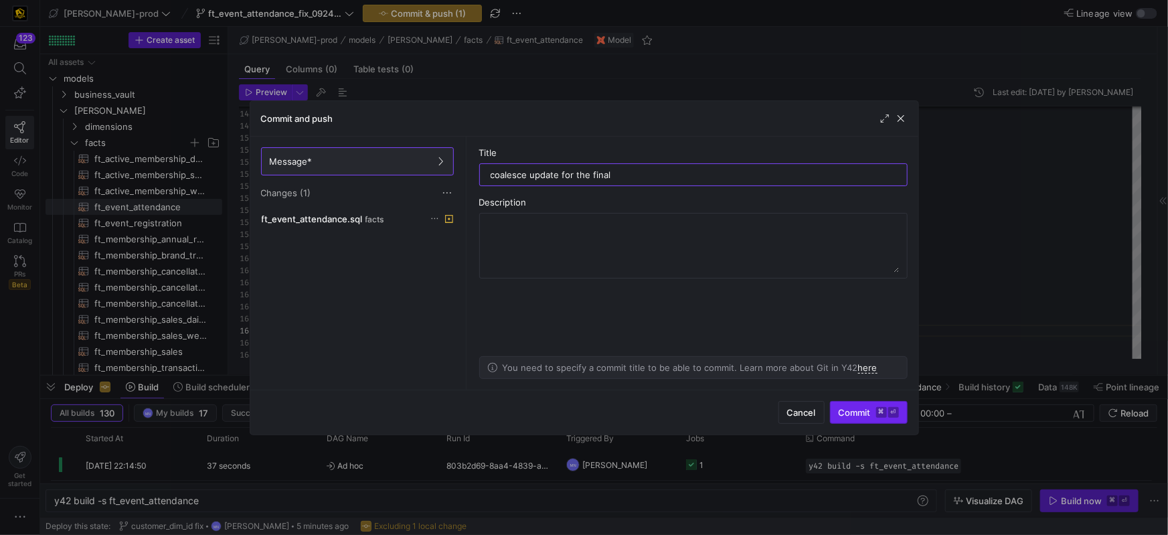
type input "coalesce update for the final"
click at [854, 416] on span "Commit ⌘ ⏎" at bounding box center [869, 412] width 60 height 11
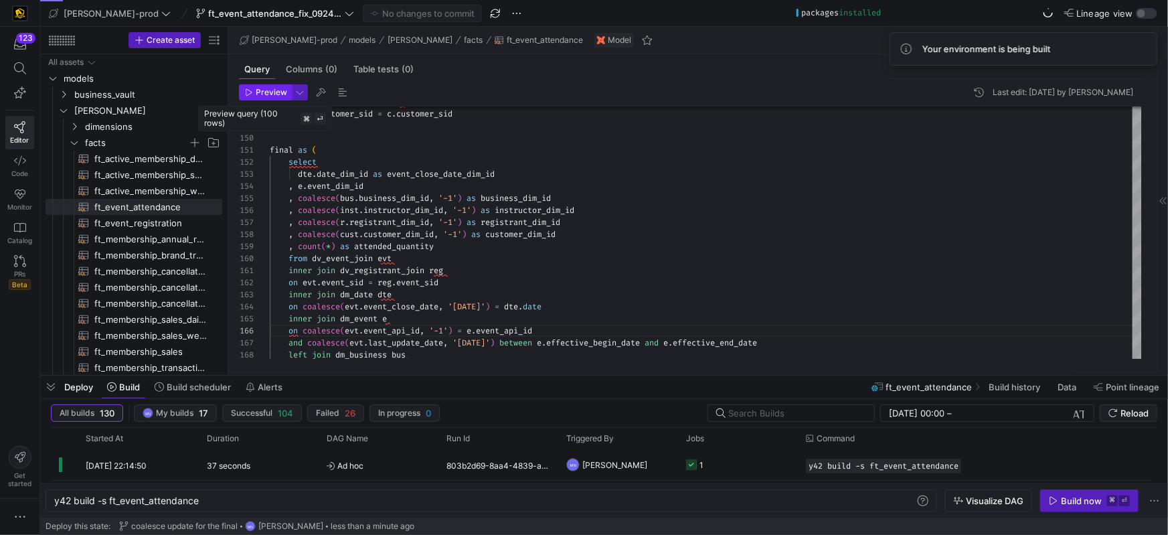
click at [275, 91] on span "Preview" at bounding box center [271, 92] width 31 height 9
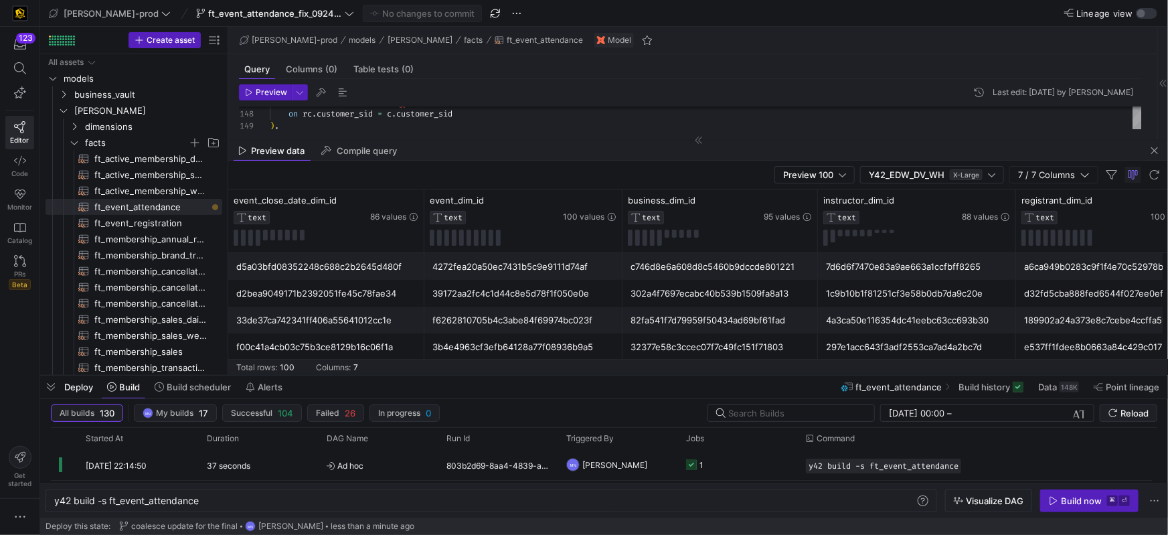
click at [1069, 497] on div "Build now" at bounding box center [1081, 500] width 41 height 11
click at [693, 469] on icon "Press SPACE to select this row." at bounding box center [691, 464] width 11 height 11
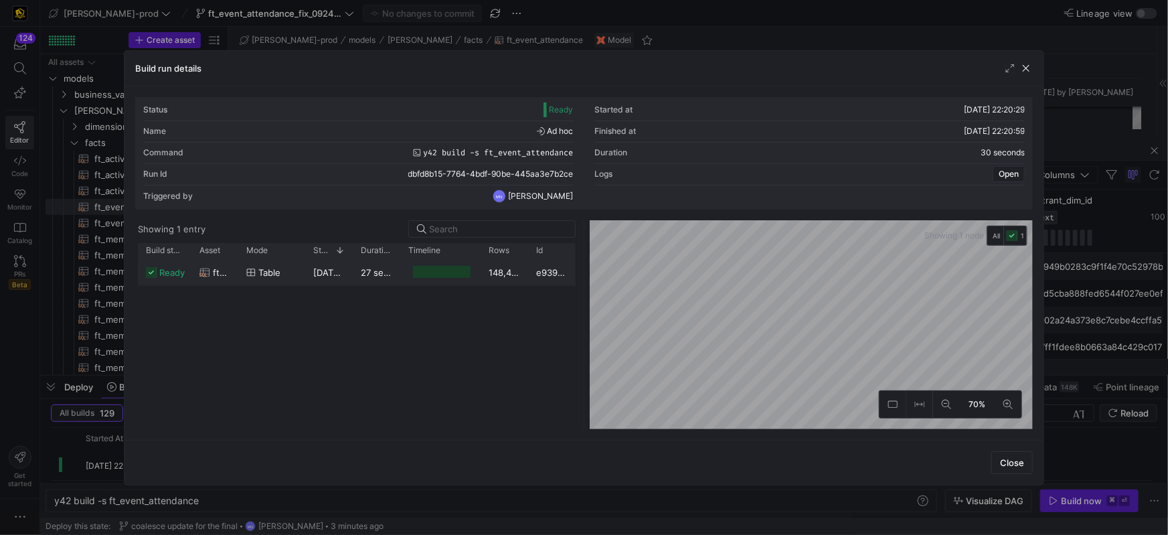
click at [514, 272] on div "148,465" at bounding box center [505, 272] width 48 height 26
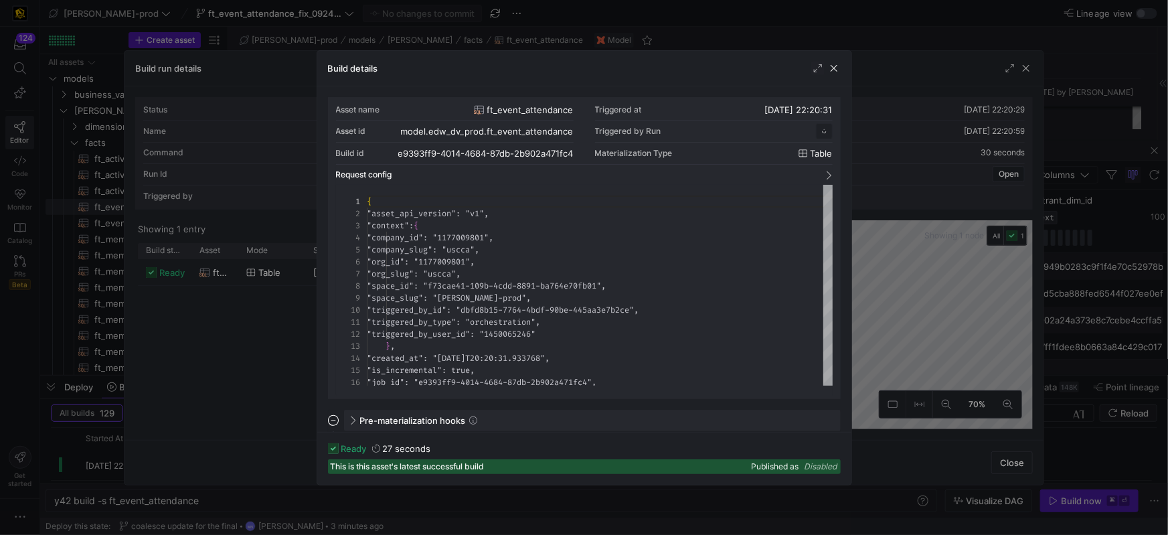
scroll to position [121, 0]
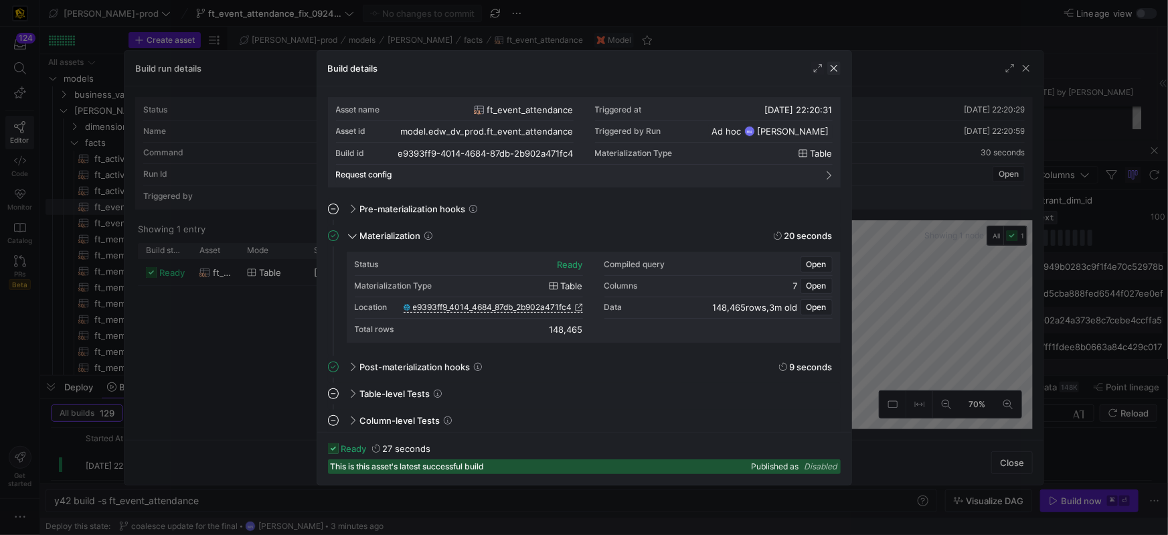
click at [836, 70] on span "button" at bounding box center [834, 68] width 13 height 13
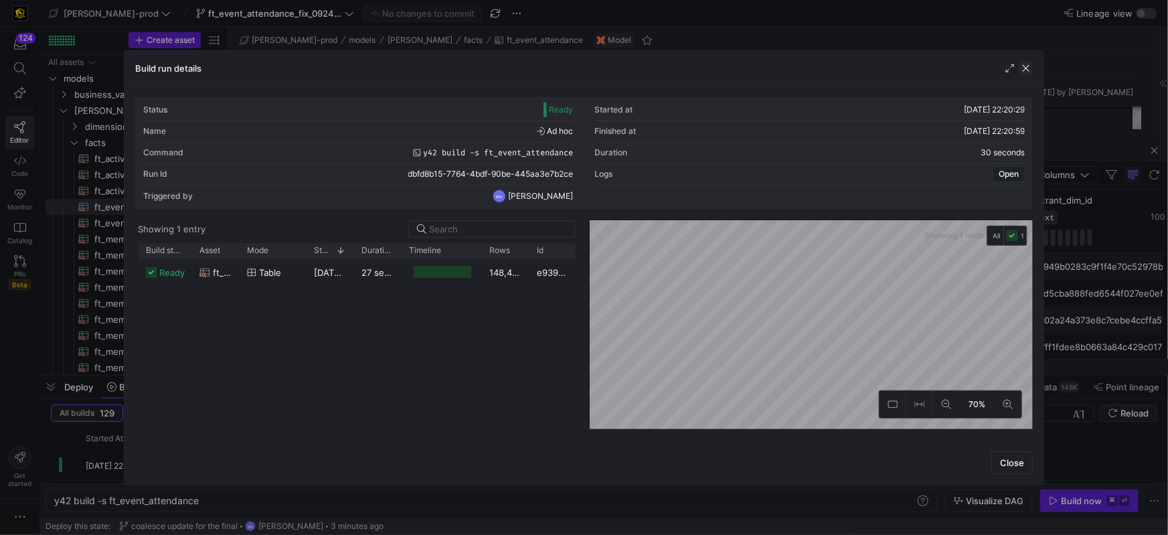
click at [1020, 66] on span "button" at bounding box center [1026, 68] width 13 height 13
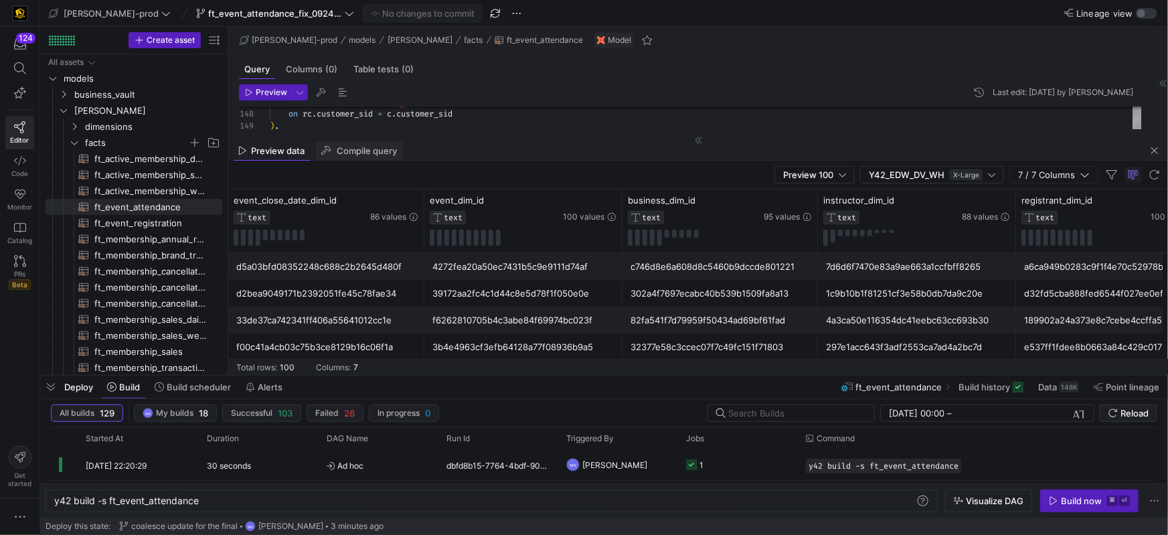
click at [380, 149] on span "Compile query" at bounding box center [367, 151] width 60 height 9
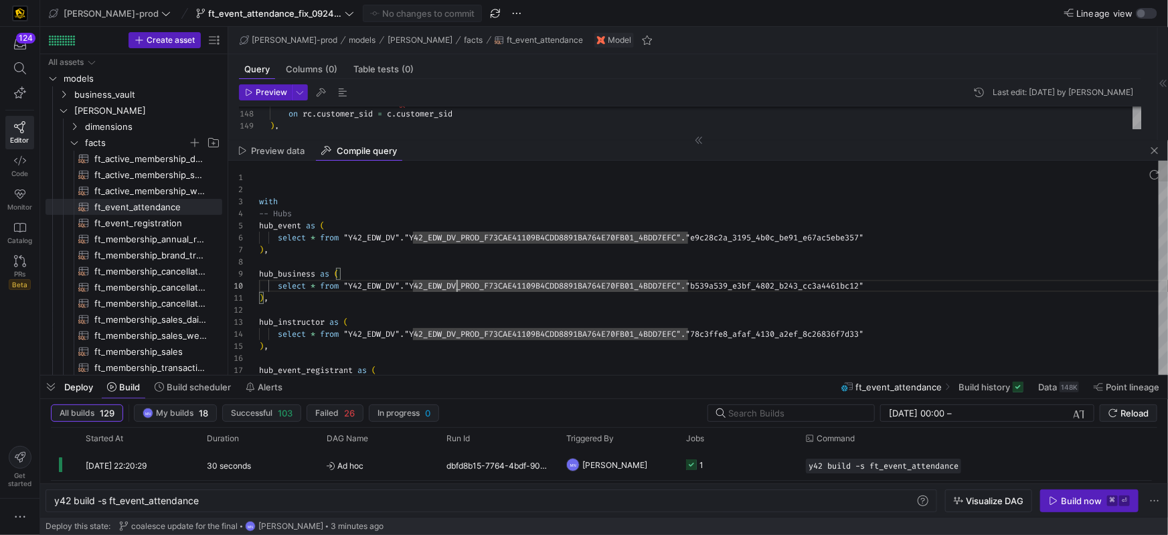
type textarea "with -- Hubs hub_event as ( select * from "Y42_EDW_DV"."Y42_EDW_DV_PROD_F73CAE4…"
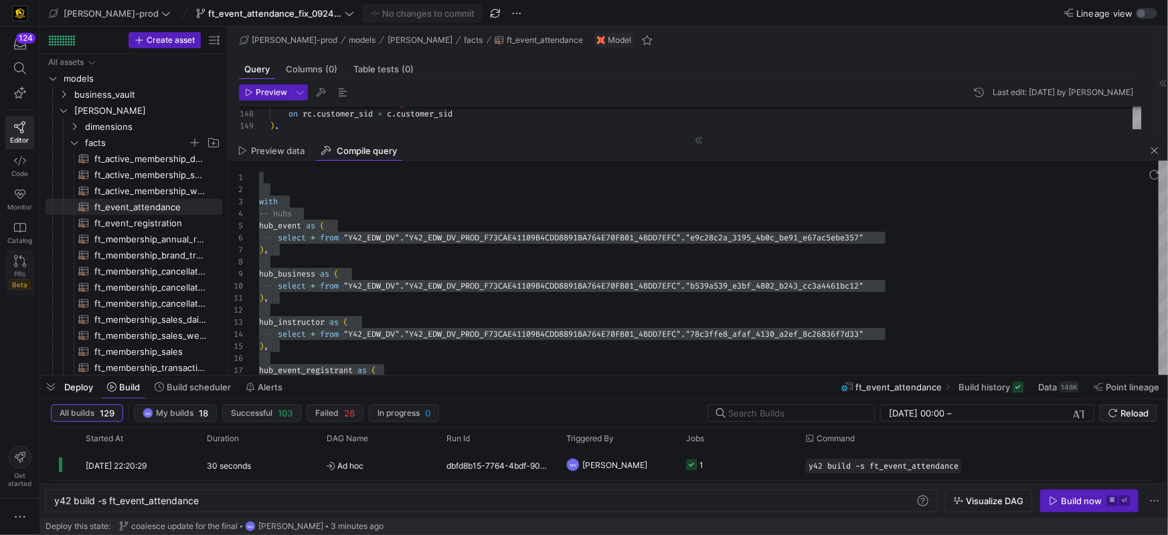
click at [11, 272] on div "PRs Beta" at bounding box center [20, 280] width 22 height 20
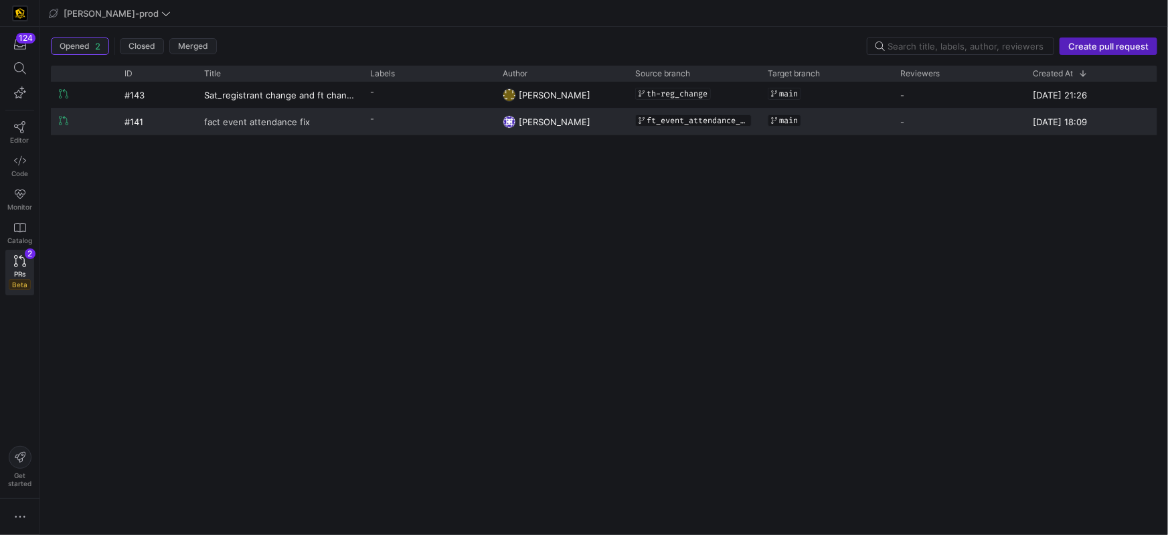
click at [276, 123] on span "fact event attendance fix" at bounding box center [257, 121] width 106 height 25
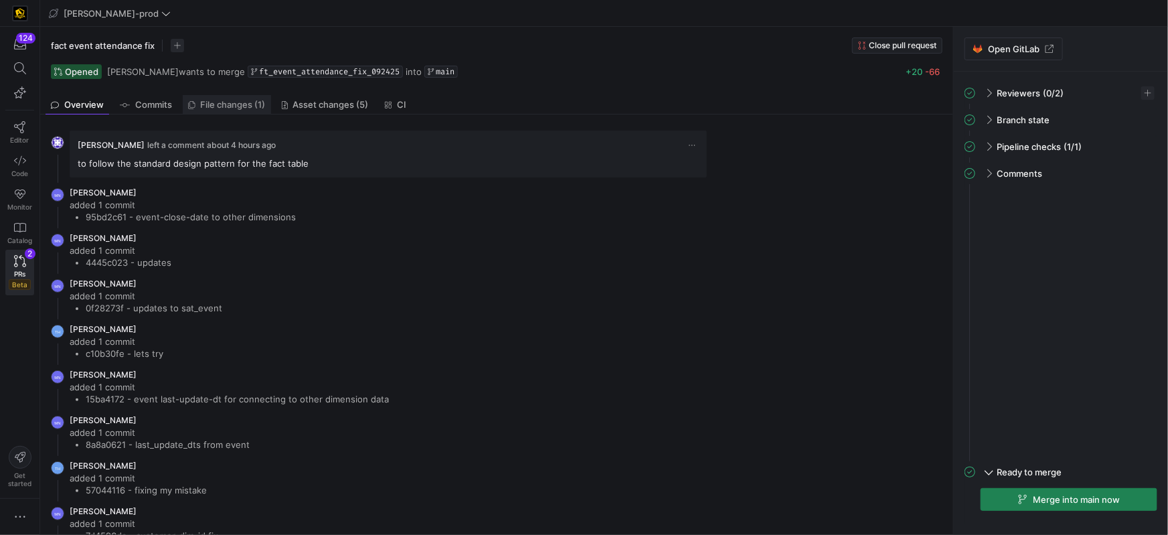
click at [201, 104] on span "File changes (1)" at bounding box center [233, 104] width 65 height 9
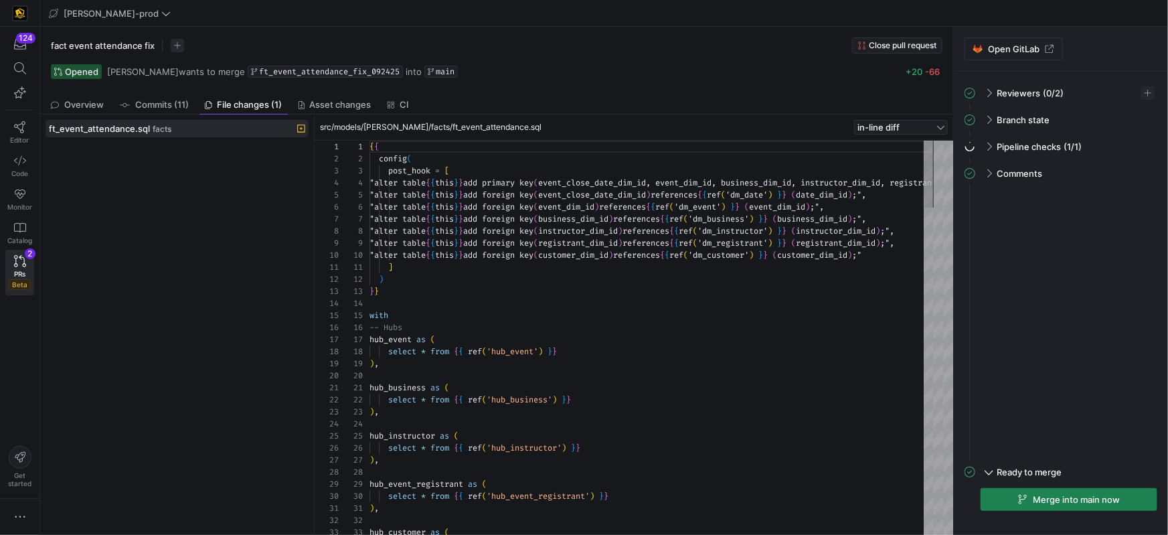
scroll to position [72, 0]
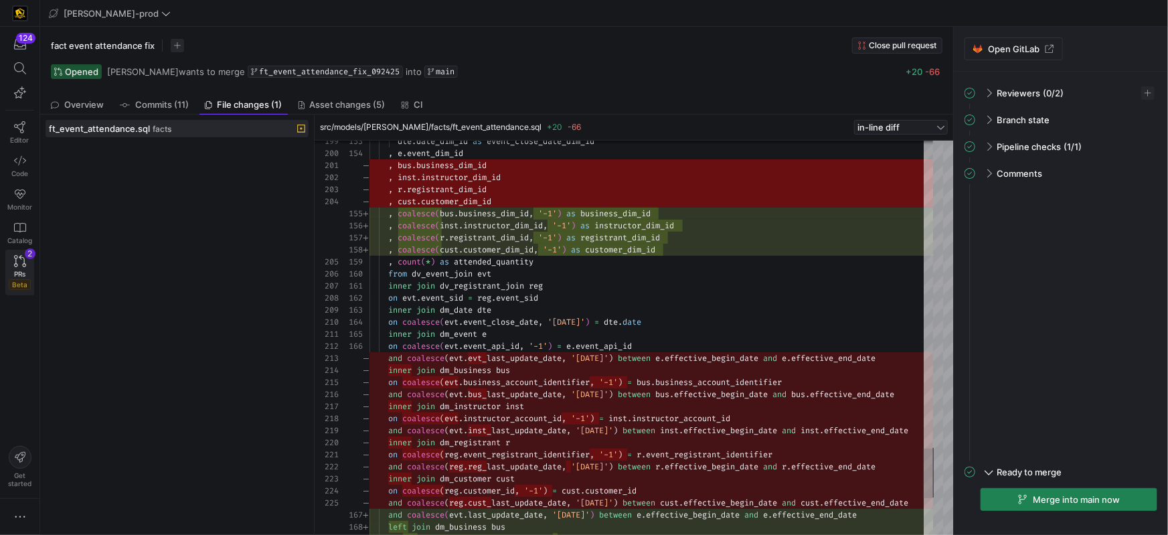
click at [35, 271] on div "124 Editor Code Monitor Catalog PRs Beta 2" at bounding box center [20, 164] width 40 height 274
click at [26, 270] on div "PRs Beta" at bounding box center [20, 280] width 22 height 20
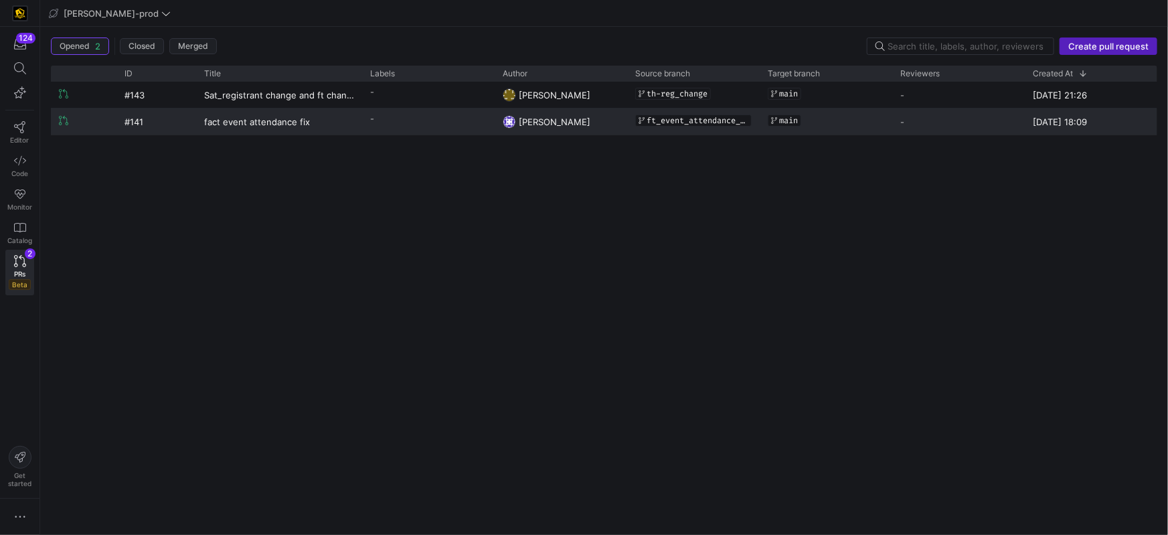
click at [669, 123] on span "ft_event_attendance_fix_092425" at bounding box center [698, 120] width 102 height 9
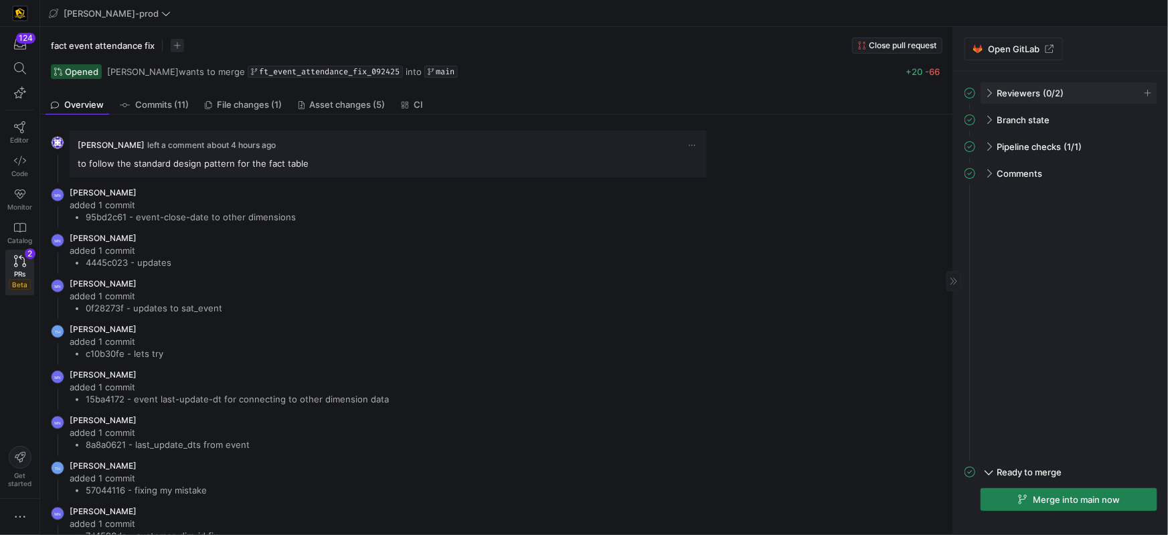
click at [970, 99] on mat-panel-title "Reviewers (0/2)" at bounding box center [1061, 92] width 193 height 21
click at [1117, 117] on div "The pull request has no reviewers yet" at bounding box center [1069, 118] width 161 height 9
click at [1103, 124] on div "The pull request has no reviewers yet" at bounding box center [1069, 119] width 177 height 20
click at [1051, 93] on span "(0/2)" at bounding box center [1053, 93] width 21 height 11
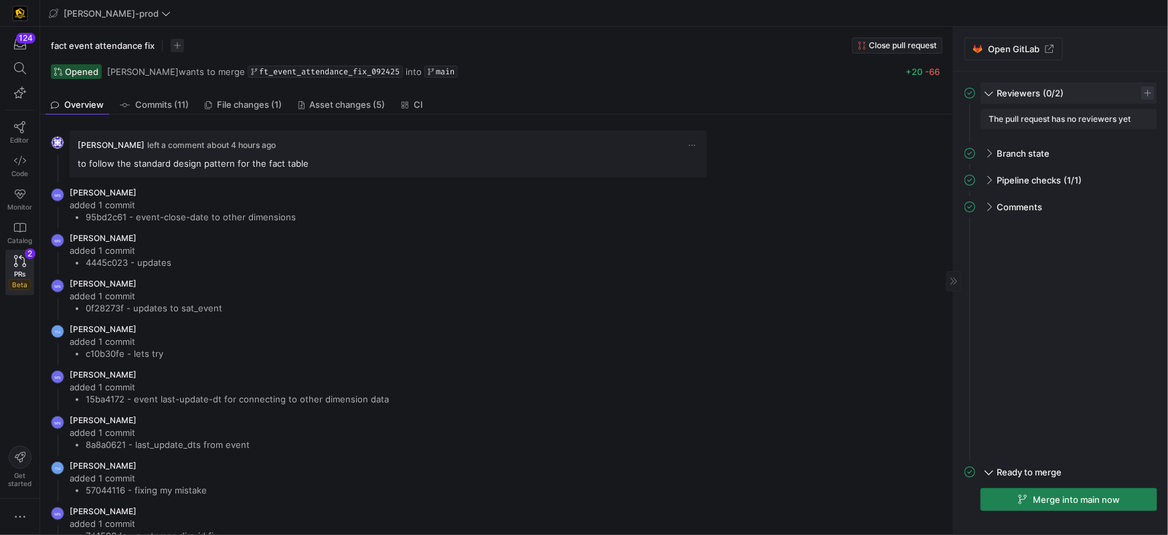
click at [1152, 94] on span "button" at bounding box center [1148, 92] width 13 height 13
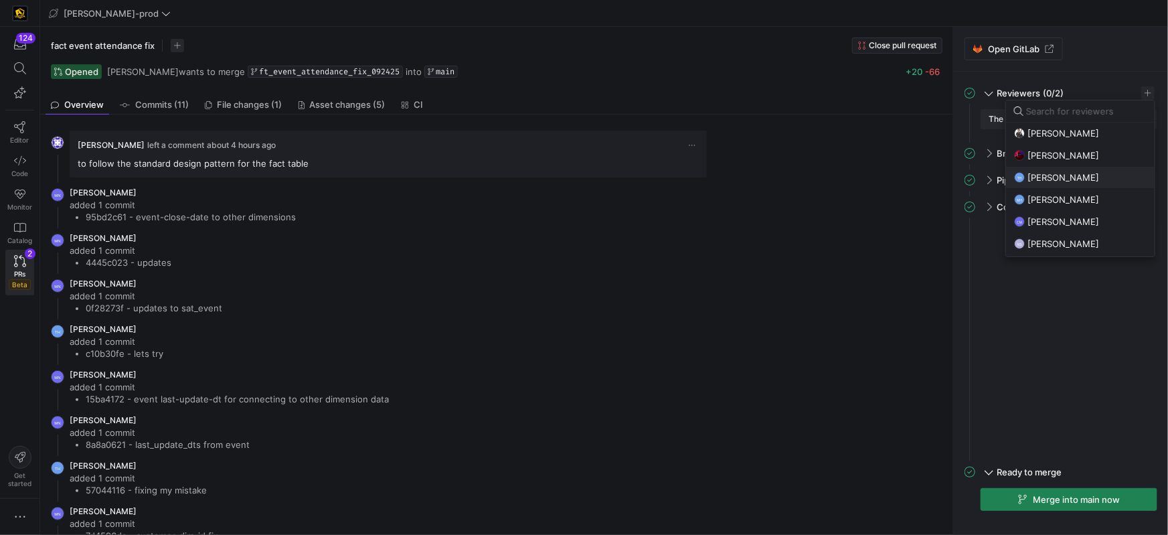
click at [1090, 173] on span "[PERSON_NAME]" at bounding box center [1064, 177] width 72 height 11
click at [1066, 246] on span "[PERSON_NAME]" at bounding box center [1064, 243] width 72 height 11
drag, startPoint x: 1050, startPoint y: 325, endPoint x: 1073, endPoint y: 326, distance: 23.4
click at [1051, 325] on div at bounding box center [584, 267] width 1168 height 535
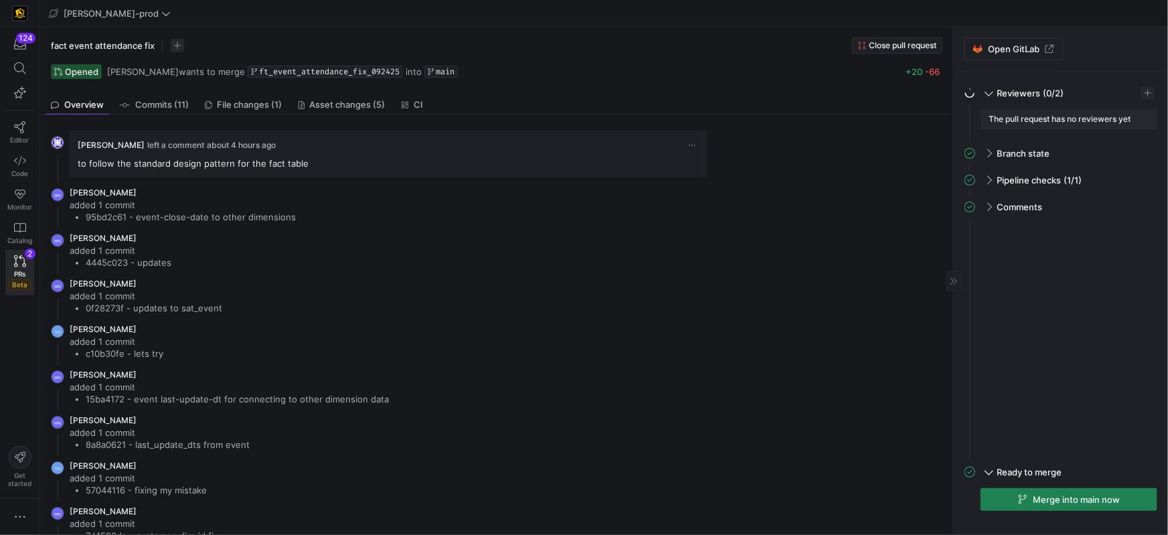
click at [1069, 277] on y42-pull-request-detail-sidebar-unresolved-comments-panel "Comments All comments have been resolved" at bounding box center [1061, 328] width 193 height 265
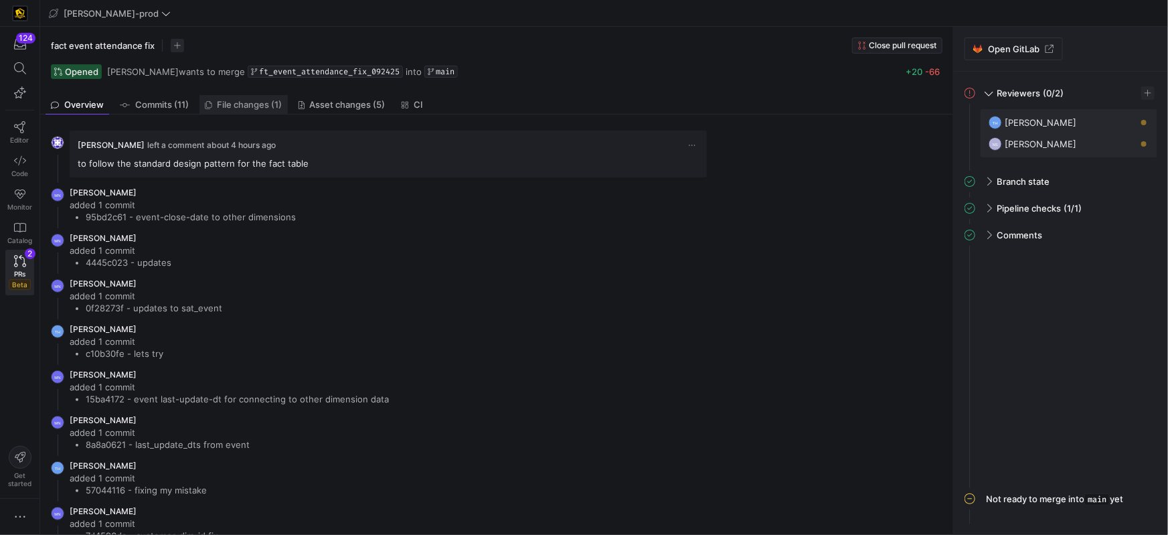
click at [271, 114] on link "File changes (1)" at bounding box center [244, 104] width 88 height 19
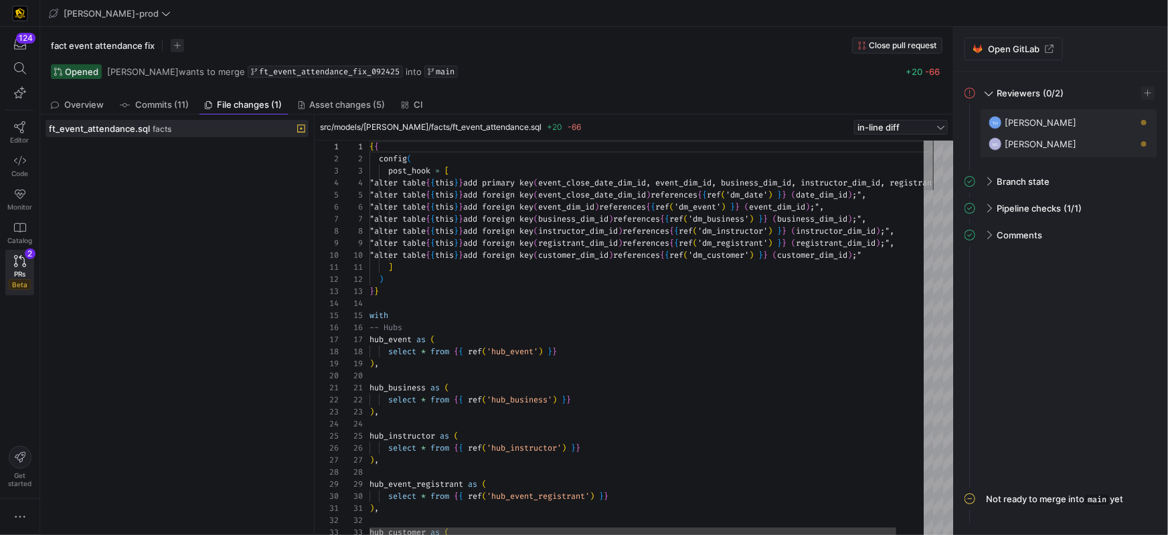
scroll to position [72, 0]
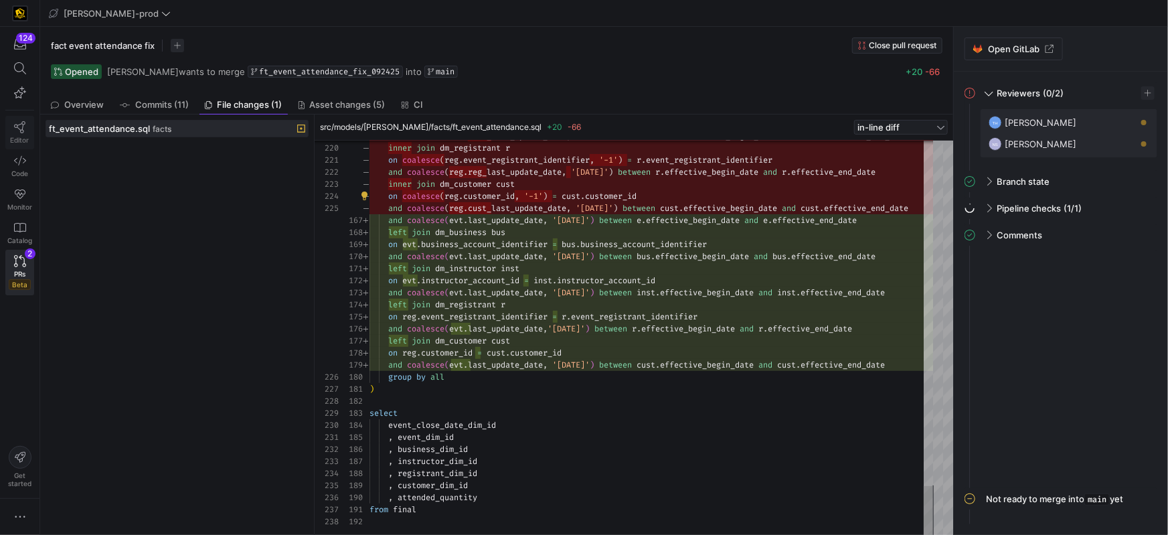
click at [12, 133] on link "Editor" at bounding box center [19, 132] width 29 height 33
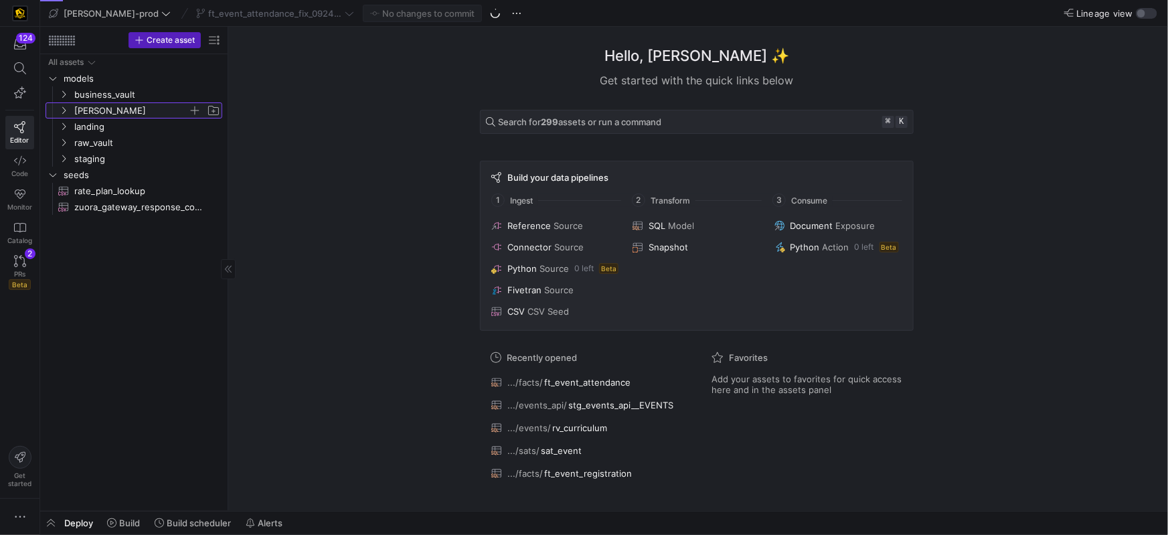
click at [68, 110] on icon "Press SPACE to select this row." at bounding box center [63, 110] width 9 height 8
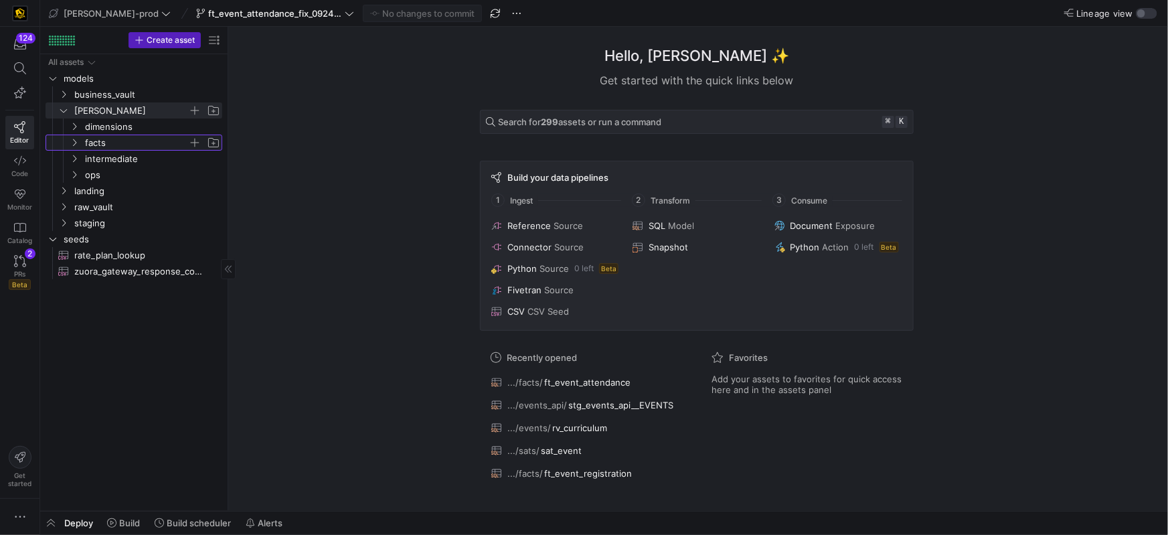
click at [78, 142] on icon "Press SPACE to select this row." at bounding box center [74, 143] width 9 height 8
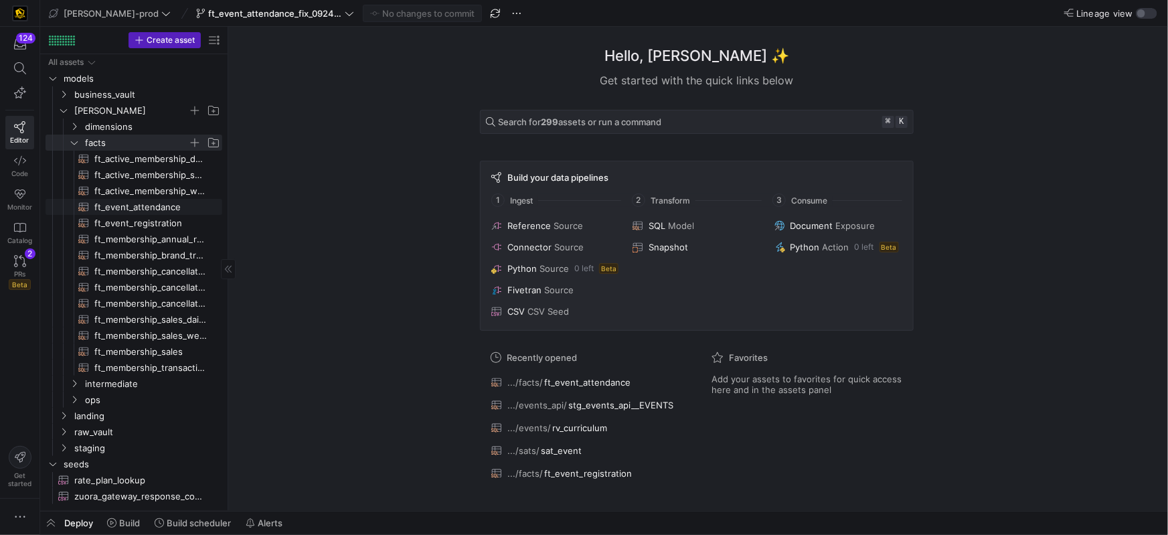
click at [149, 212] on span "ft_event_attendance​​​​​​​​​​" at bounding box center [150, 207] width 112 height 15
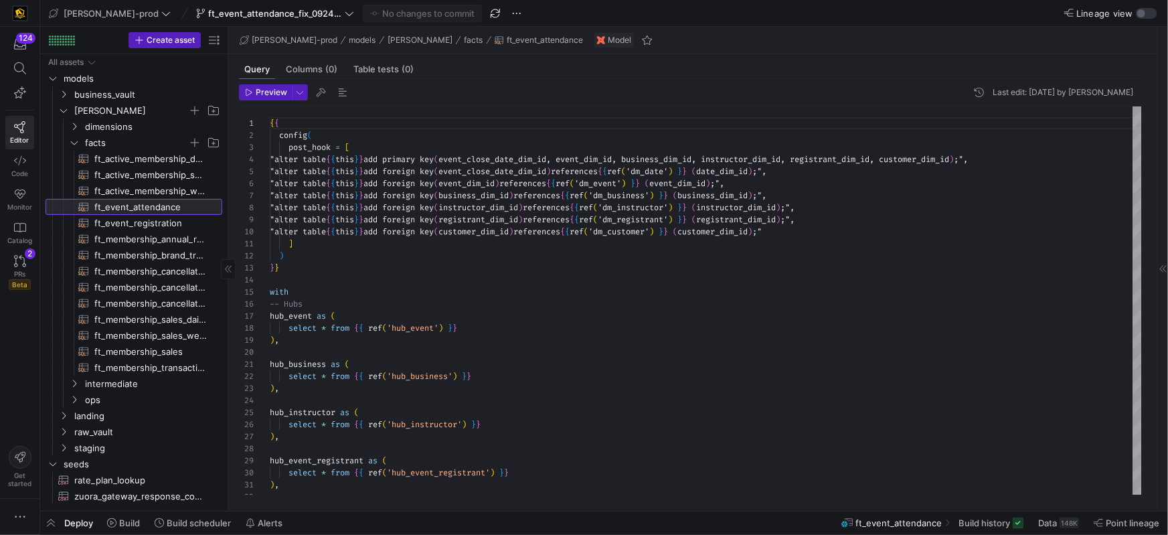
scroll to position [72, 0]
click at [88, 524] on span "Deploy" at bounding box center [78, 523] width 29 height 11
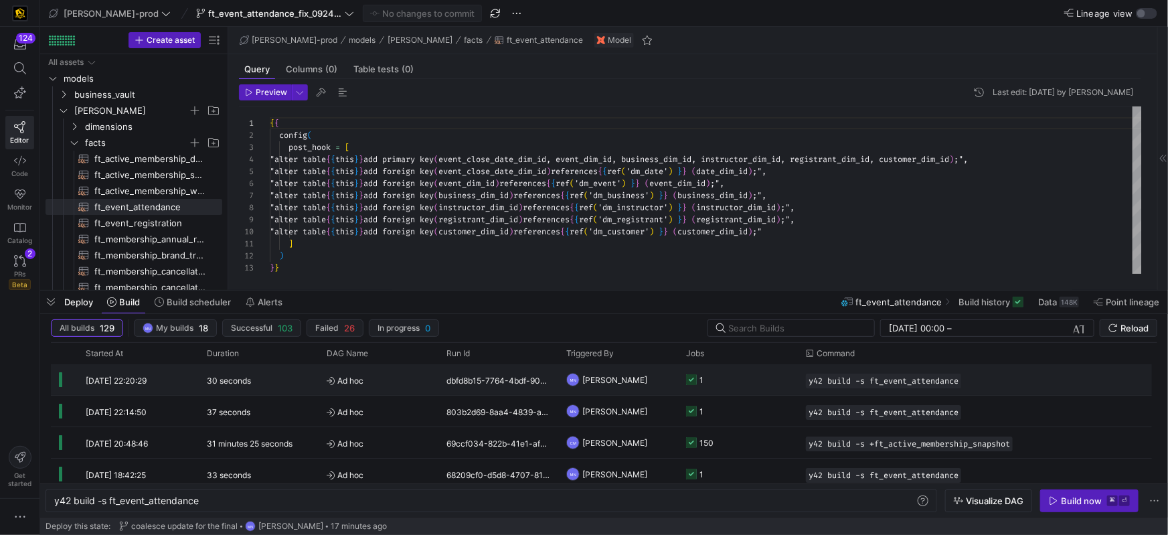
click at [695, 380] on icon at bounding box center [691, 379] width 11 height 11
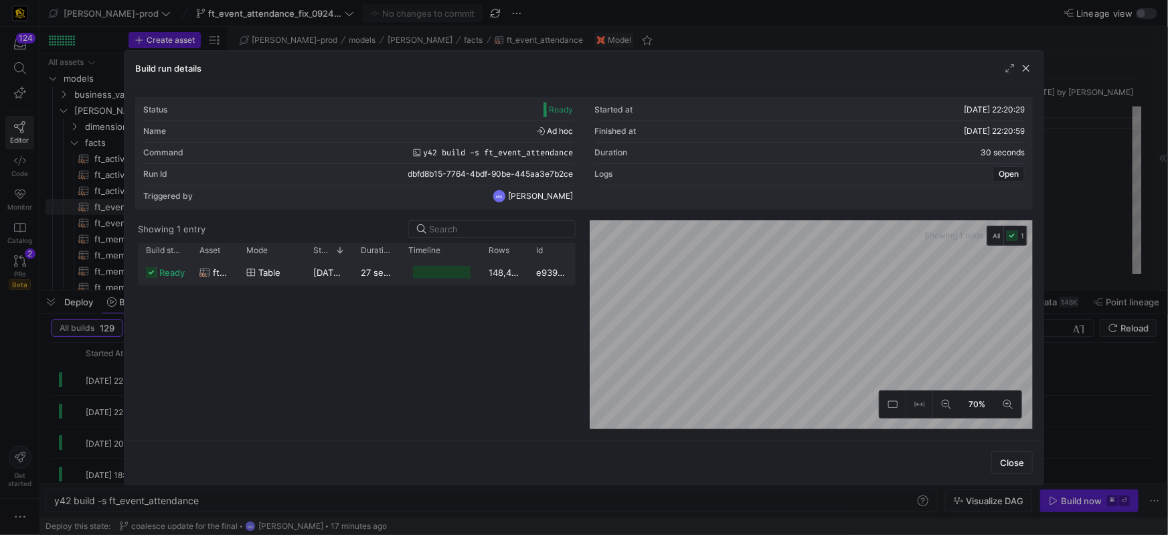
click at [505, 273] on div "148,465" at bounding box center [505, 272] width 48 height 26
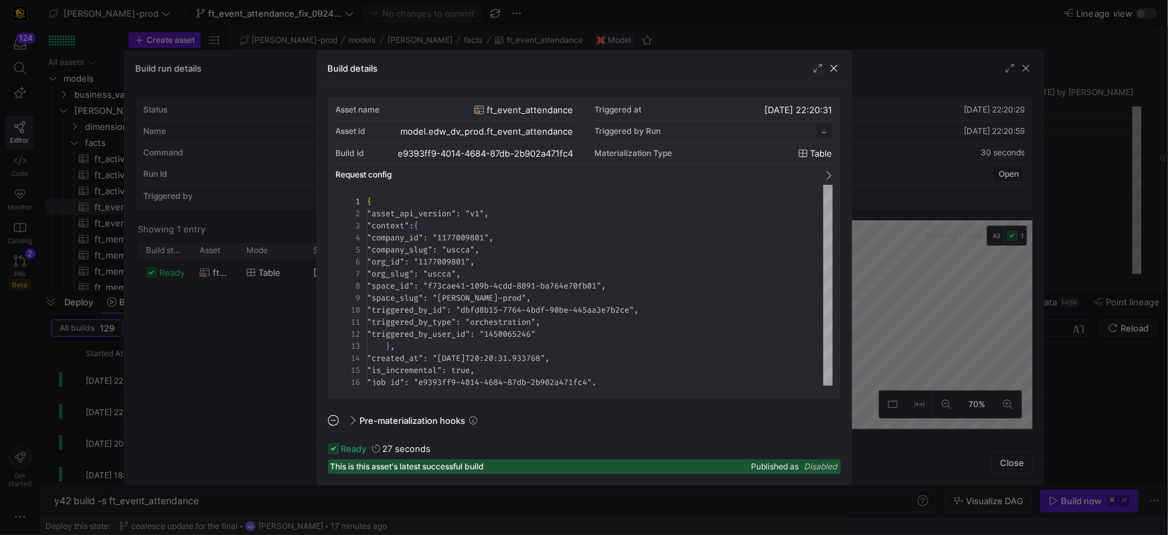
scroll to position [121, 0]
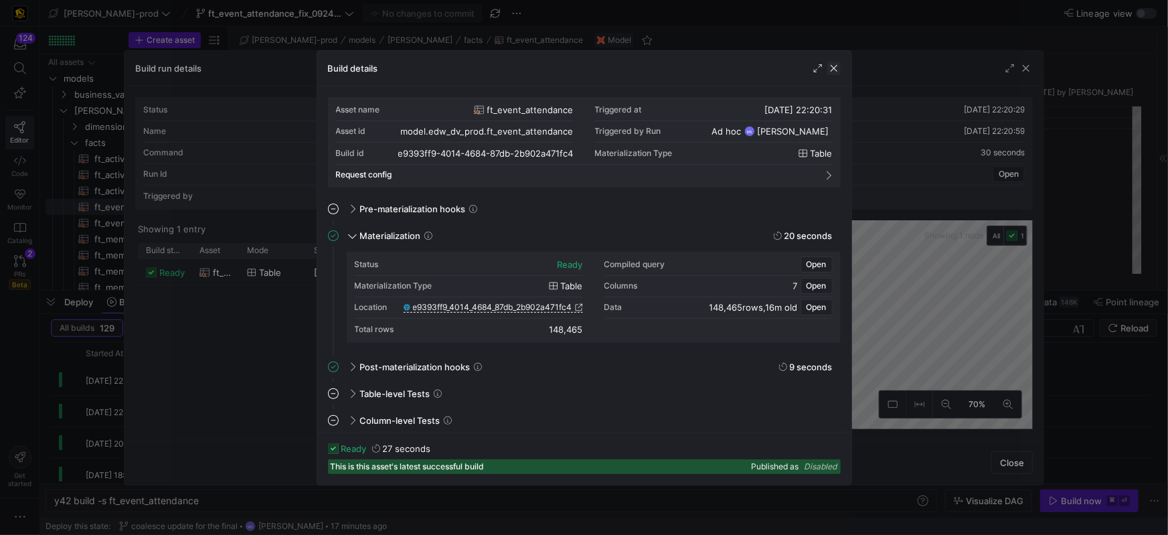
click at [836, 71] on span "button" at bounding box center [834, 68] width 13 height 13
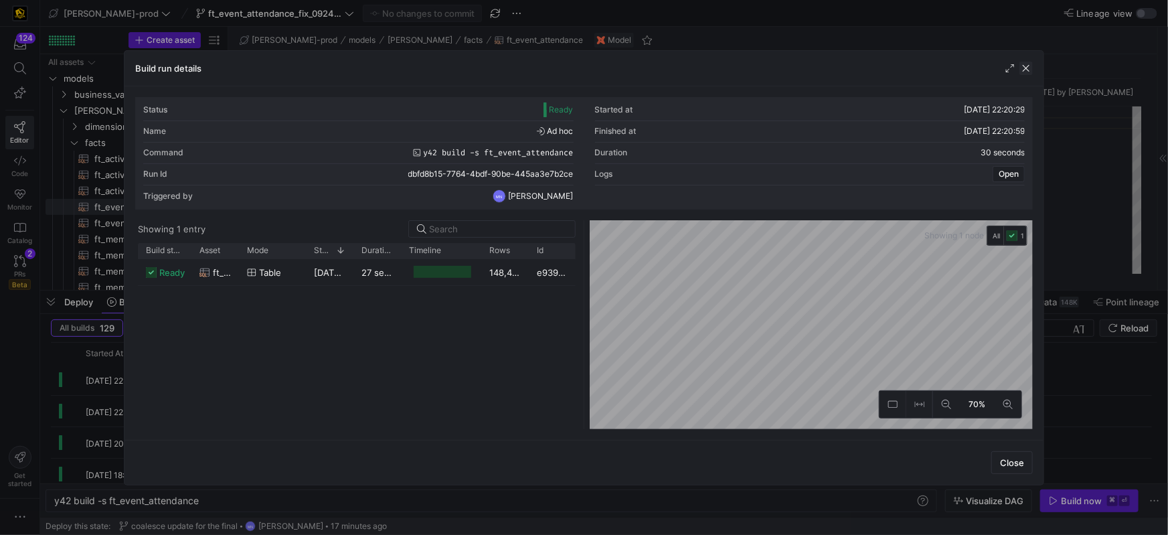
click at [1026, 68] on span "button" at bounding box center [1026, 68] width 13 height 13
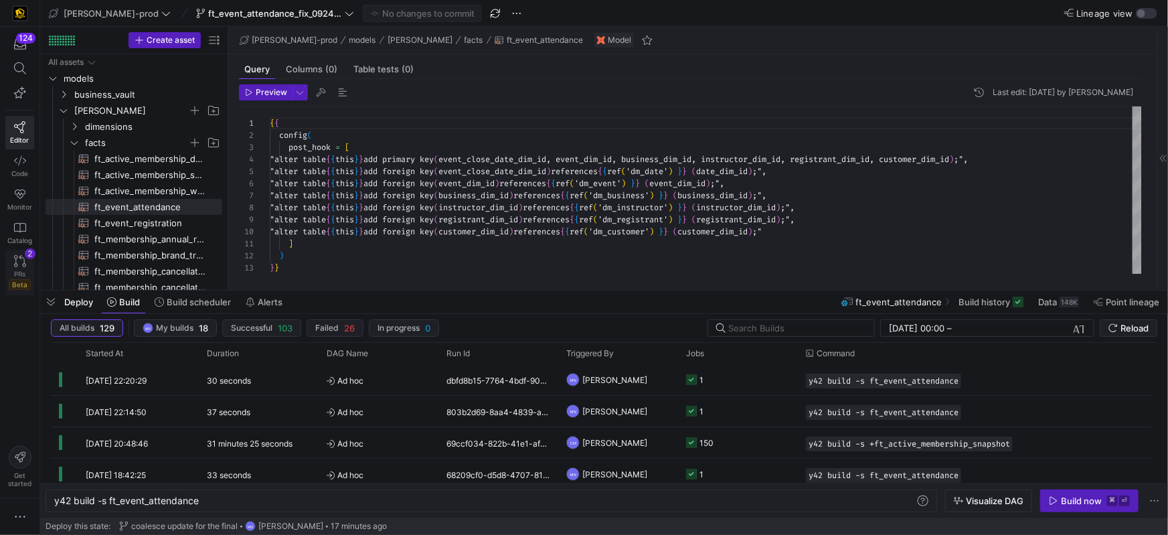
click at [11, 262] on link "PRs Beta 2" at bounding box center [19, 273] width 29 height 46
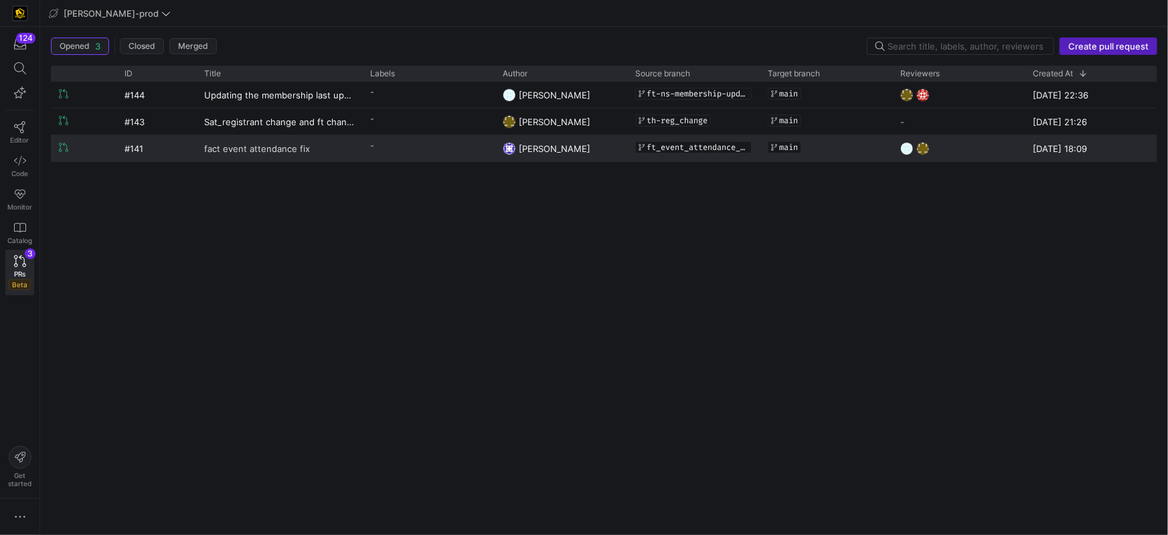
click at [297, 149] on span "fact event attendance fix" at bounding box center [257, 148] width 106 height 25
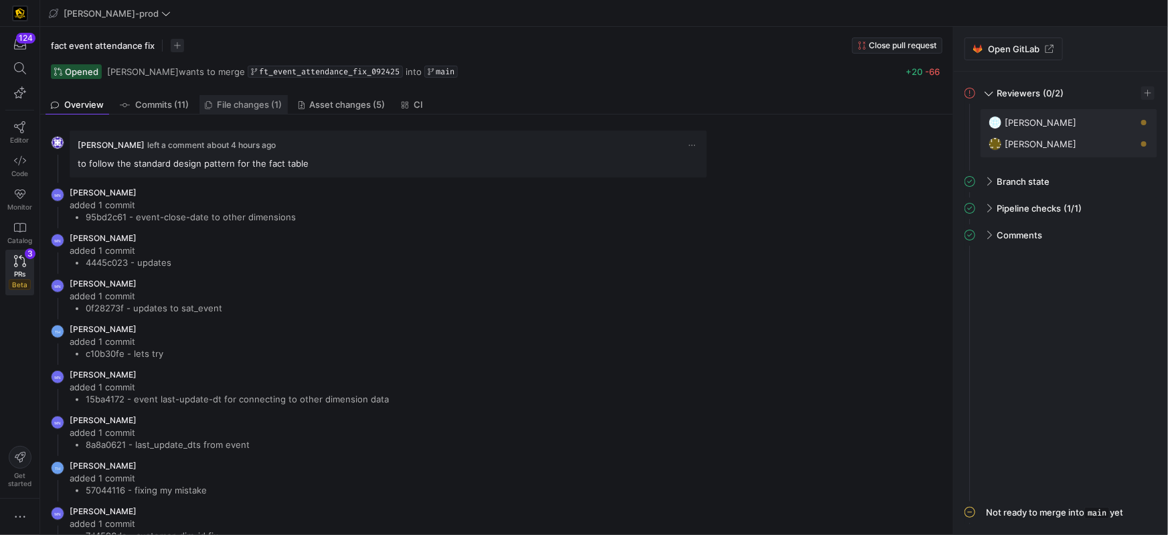
click at [279, 104] on span "File changes (1)" at bounding box center [250, 104] width 65 height 9
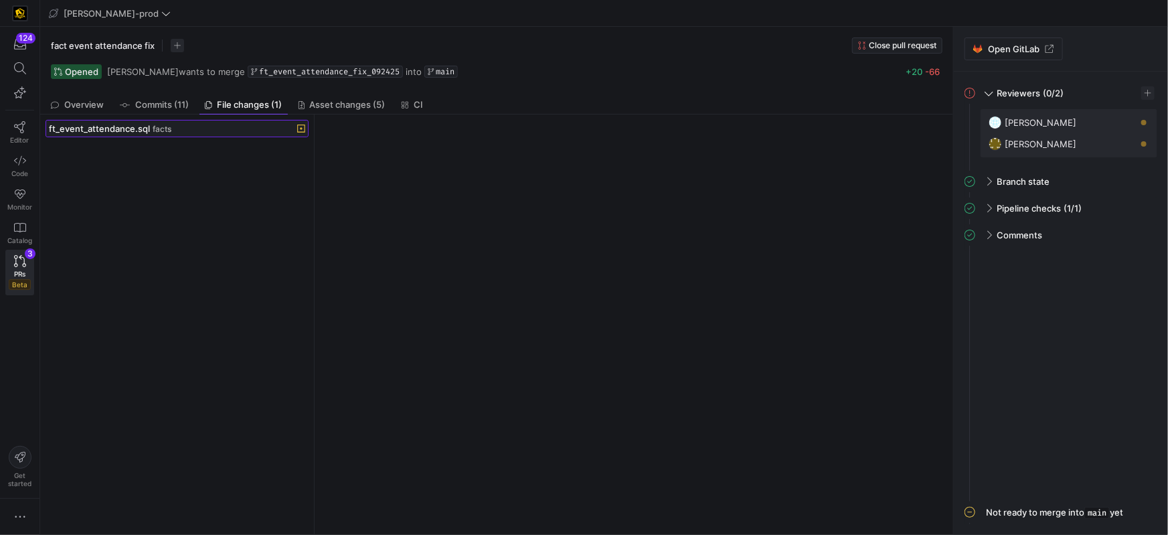
drag, startPoint x: 177, startPoint y: 133, endPoint x: 404, endPoint y: 164, distance: 228.5
click at [178, 133] on div "ft_event_attendance.sql facts" at bounding box center [162, 128] width 227 height 11
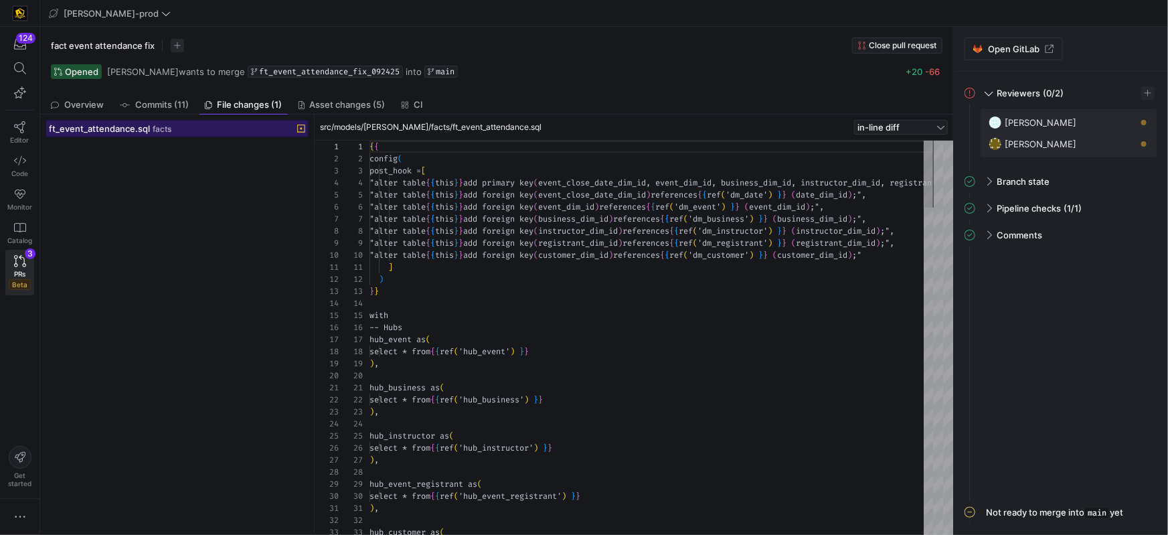
scroll to position [72, 0]
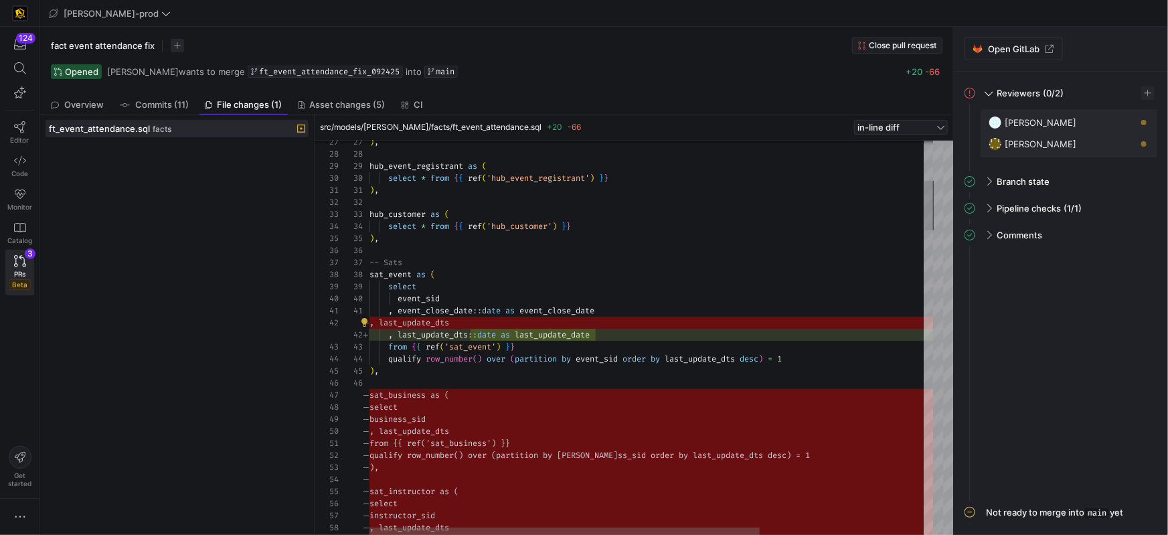
drag, startPoint x: 542, startPoint y: 318, endPoint x: 613, endPoint y: 321, distance: 71.1
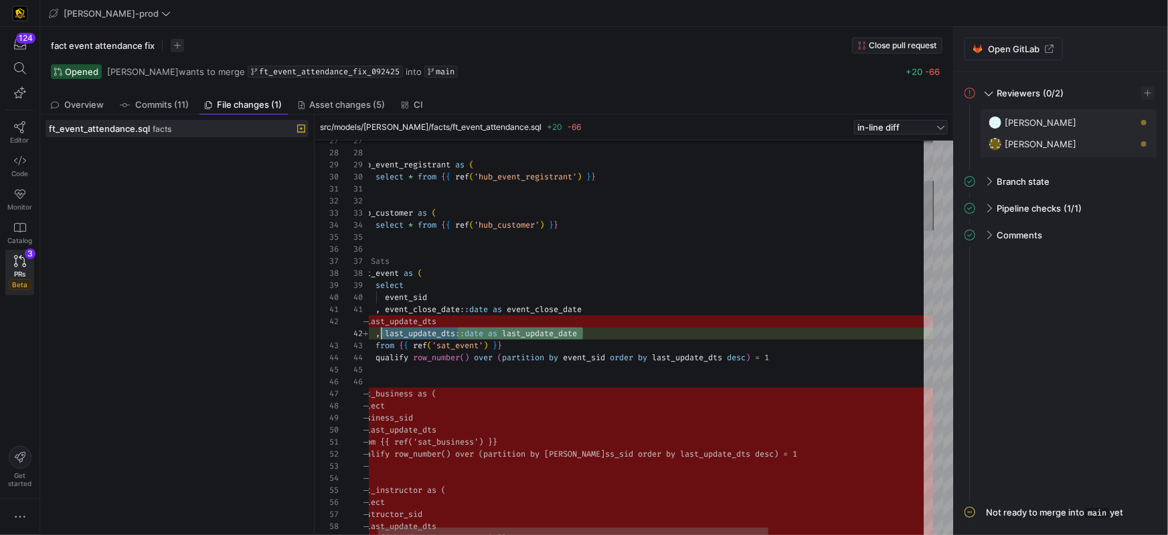
scroll to position [12, 23]
drag, startPoint x: 616, startPoint y: 337, endPoint x: 439, endPoint y: 364, distance: 178.8
click at [387, 338] on div ", last_update_dts :: date as last_update_date" at bounding box center [756, 333] width 799 height 12
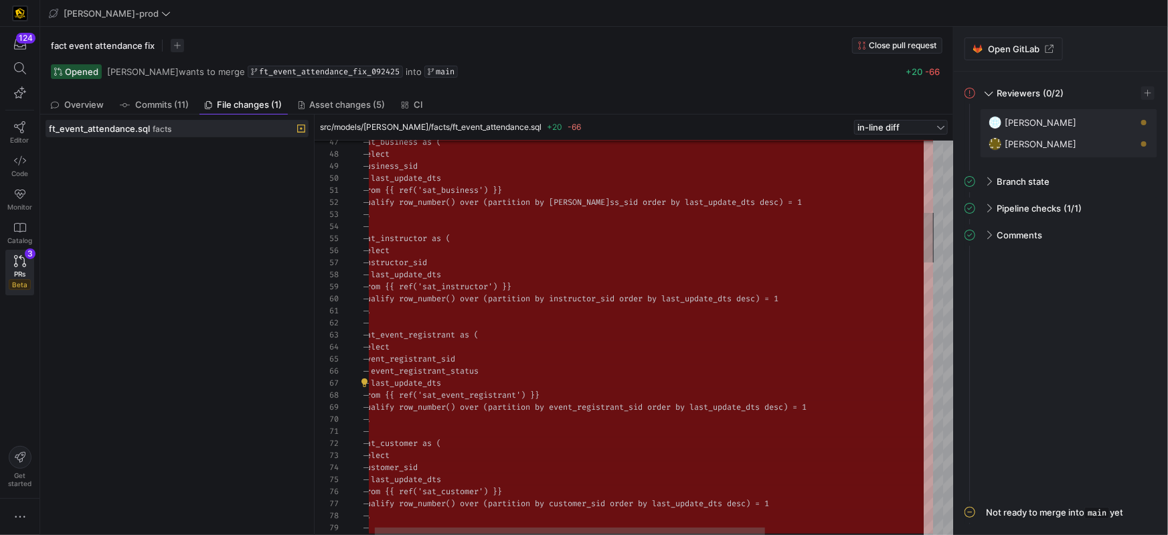
drag, startPoint x: 485, startPoint y: 390, endPoint x: 383, endPoint y: 386, distance: 101.9
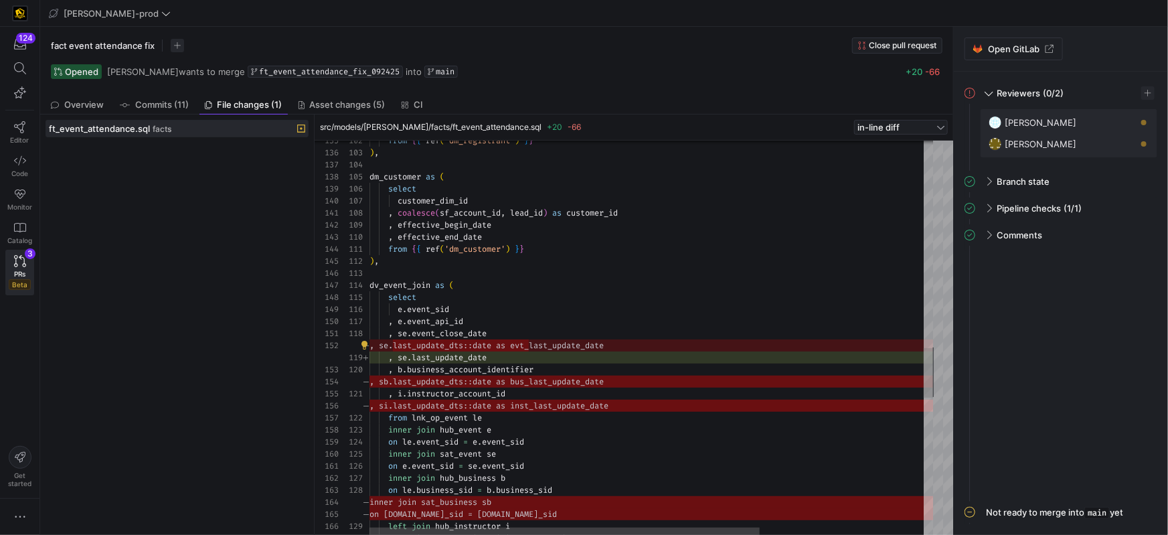
click at [495, 348] on div "from { { ref ( 'dm_registrant' ) } } ) , dm_customer as ( select customer_dim_i…" at bounding box center [769, 67] width 799 height 3118
drag, startPoint x: 650, startPoint y: 345, endPoint x: 382, endPoint y: 347, distance: 268.5
click at [333, 339] on div "135 136 137 138 139 140 141 142 143 144 145 146 147 148 149 150 151 152 153 154…" at bounding box center [634, 338] width 639 height 394
click at [431, 339] on div "from { { ref ( 'dm_registrant' ) } } ) , dm_customer as ( select customer_dim_i…" at bounding box center [769, 67] width 799 height 3118
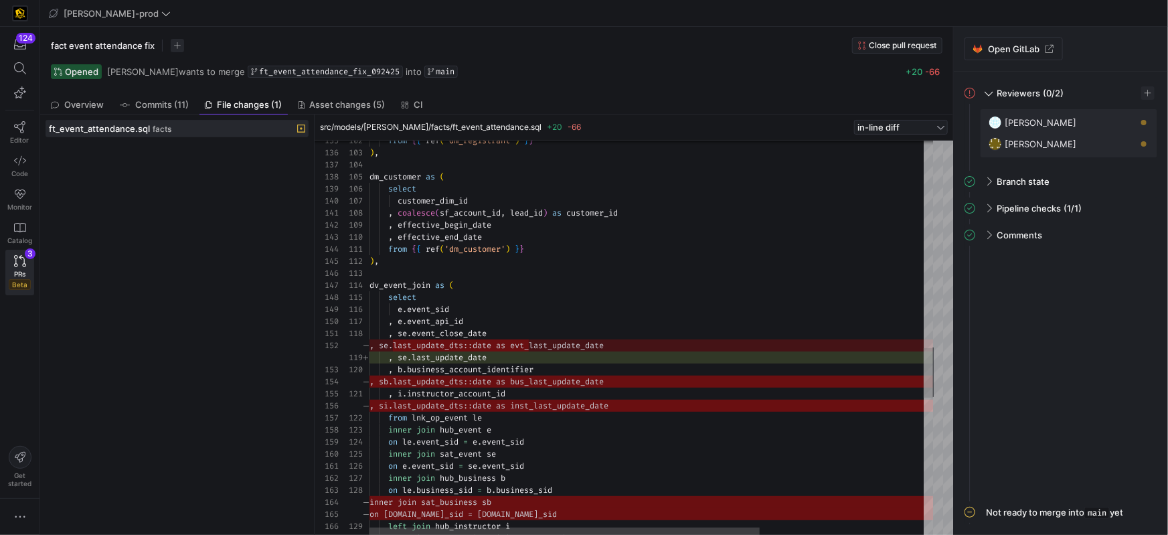
drag, startPoint x: 649, startPoint y: 406, endPoint x: 488, endPoint y: 391, distance: 161.4
click at [431, 388] on div "from { { ref ( 'dm_registrant' ) } } ) , dm_customer as ( select customer_dim_i…" at bounding box center [769, 67] width 799 height 3118
click at [644, 384] on div "from { { ref ( 'dm_registrant' ) } } ) , dm_customer as ( select customer_dim_i…" at bounding box center [769, 67] width 799 height 3118
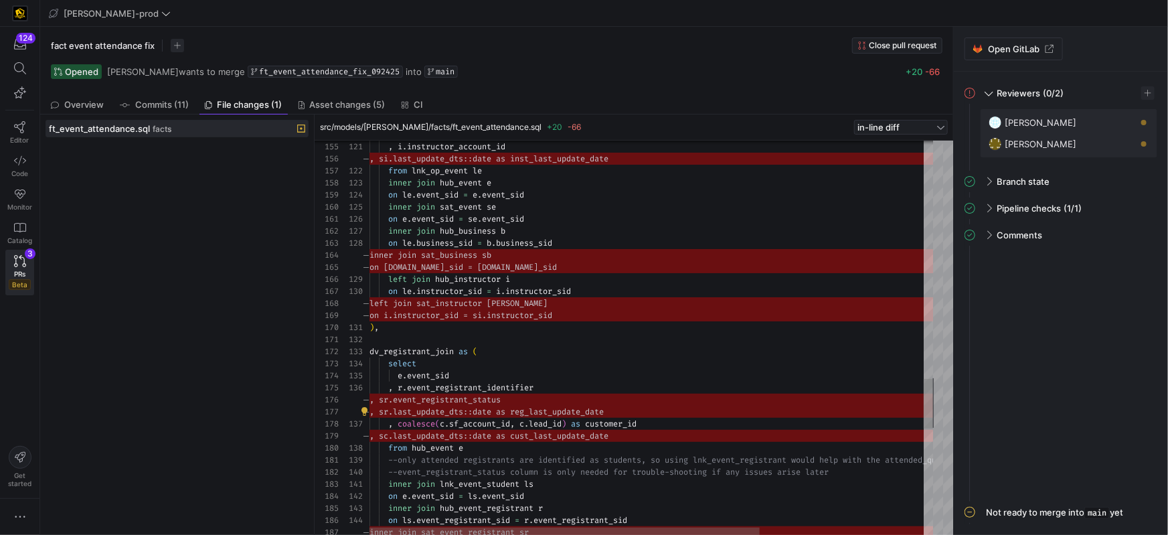
drag, startPoint x: 614, startPoint y: 407, endPoint x: 647, endPoint y: 406, distance: 33.5
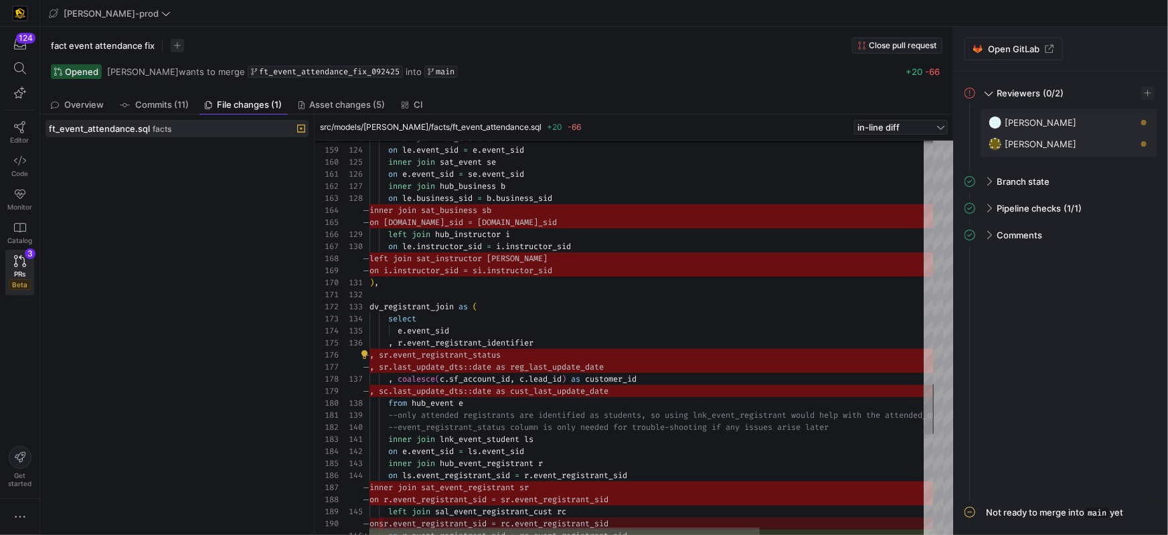
drag, startPoint x: 513, startPoint y: 352, endPoint x: 583, endPoint y: 360, distance: 70.8
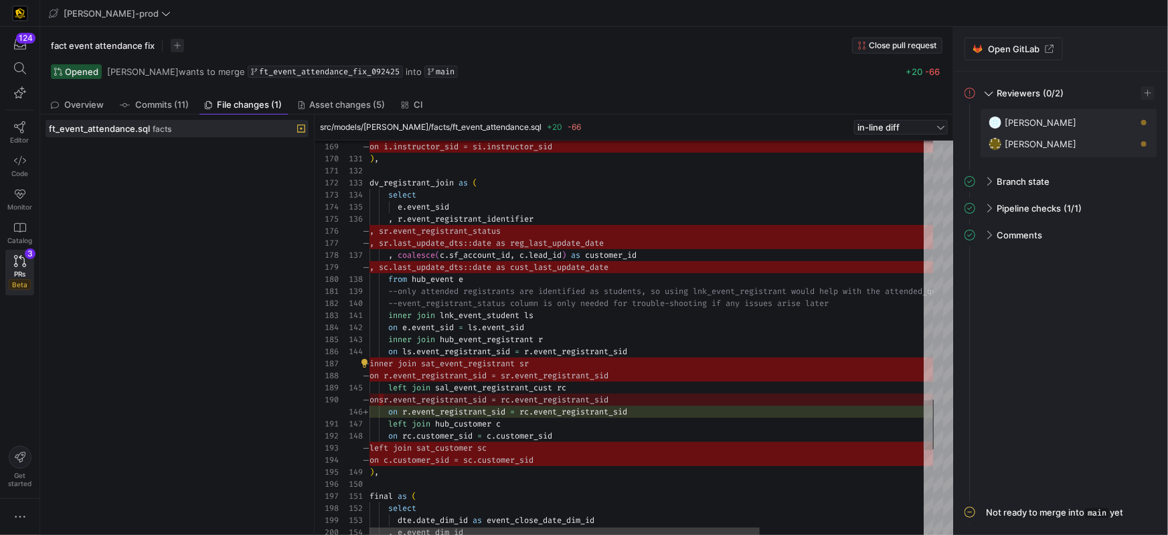
drag, startPoint x: 658, startPoint y: 374, endPoint x: 439, endPoint y: 367, distance: 219.1
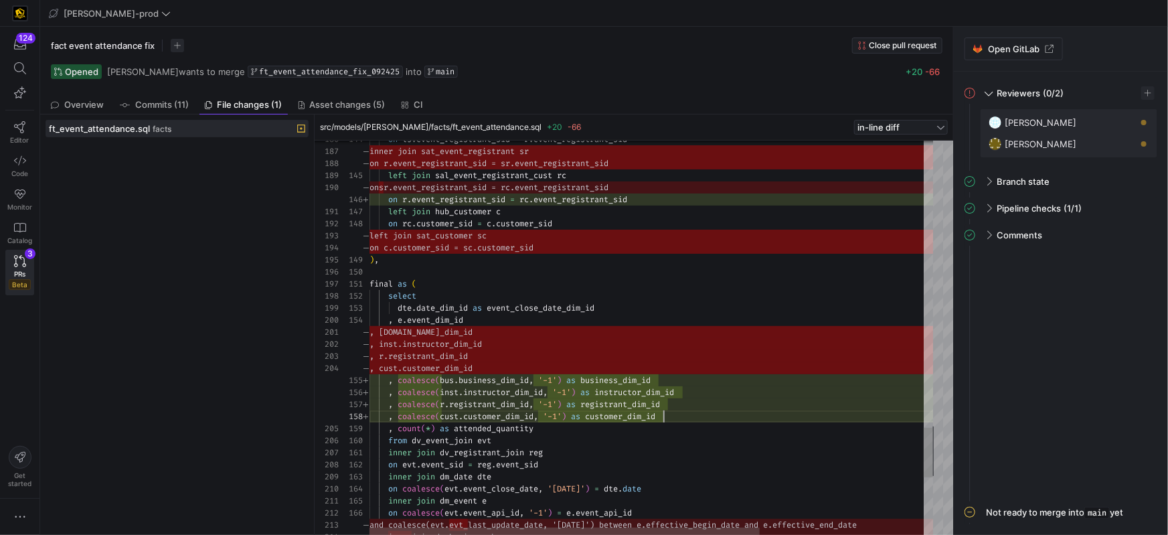
click at [709, 418] on div ", coalesce ( cust . customer_dim_id , '-1' ) as customer_dim_id" at bounding box center [769, 416] width 799 height 12
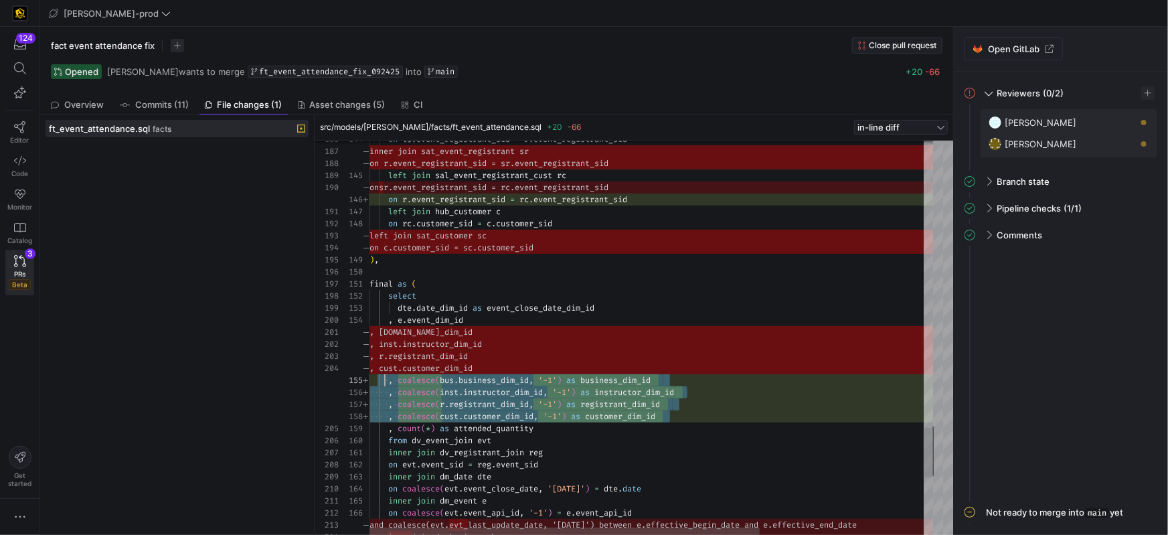
drag, startPoint x: 698, startPoint y: 416, endPoint x: 391, endPoint y: 389, distance: 307.8
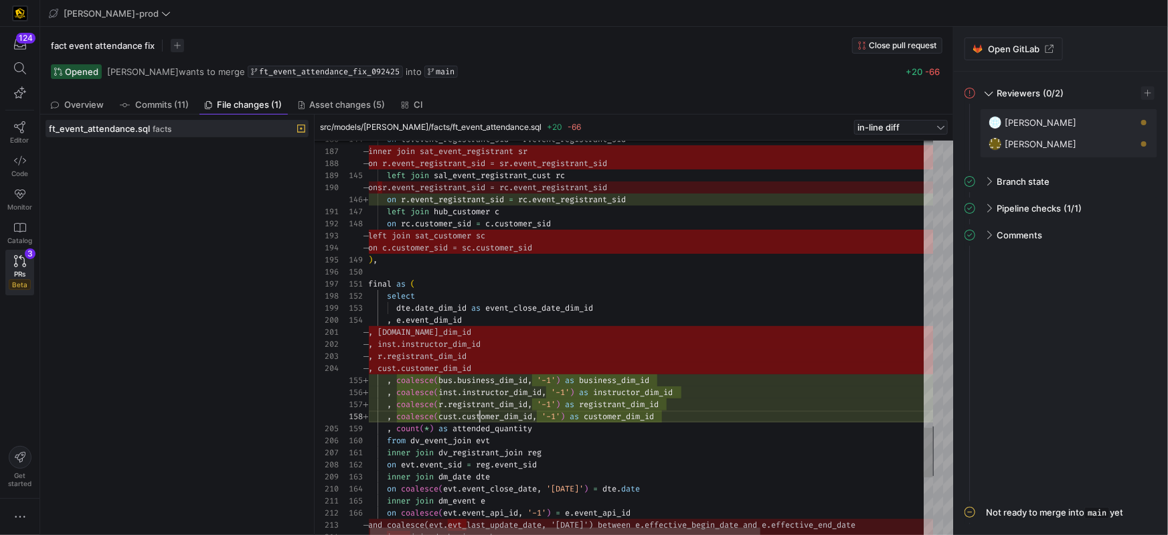
click at [477, 416] on span "customer_dim_id" at bounding box center [497, 416] width 70 height 11
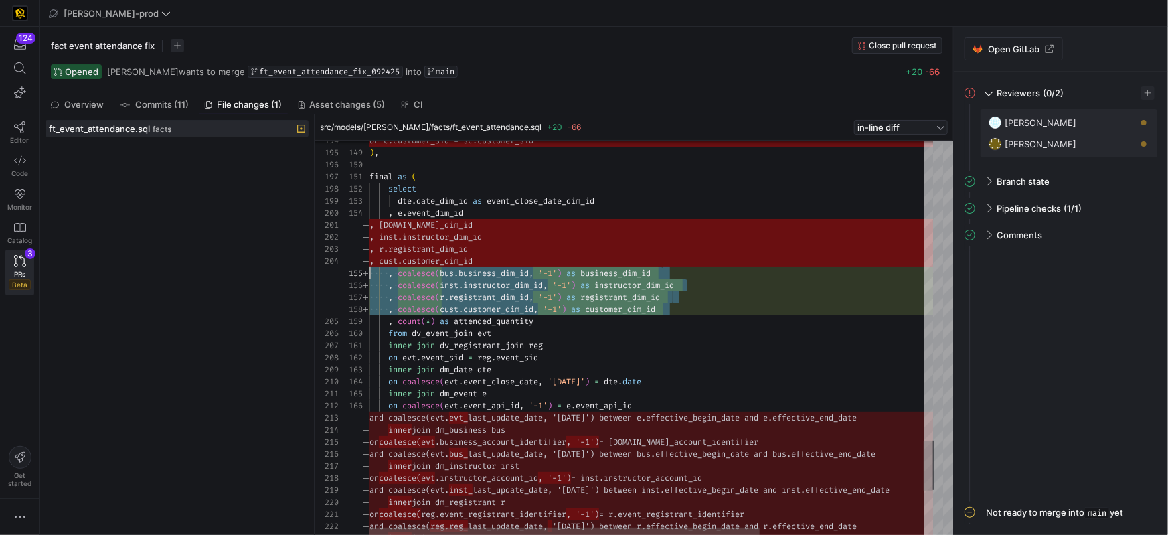
scroll to position [48, 0]
drag, startPoint x: 698, startPoint y: 311, endPoint x: 368, endPoint y: 277, distance: 331.1
click at [364, 273] on div "149 150 151 152 153 154 155 156 157 158 159 160 161 162 163 164 165 166 , last_…" at bounding box center [636, 338] width 595 height 395
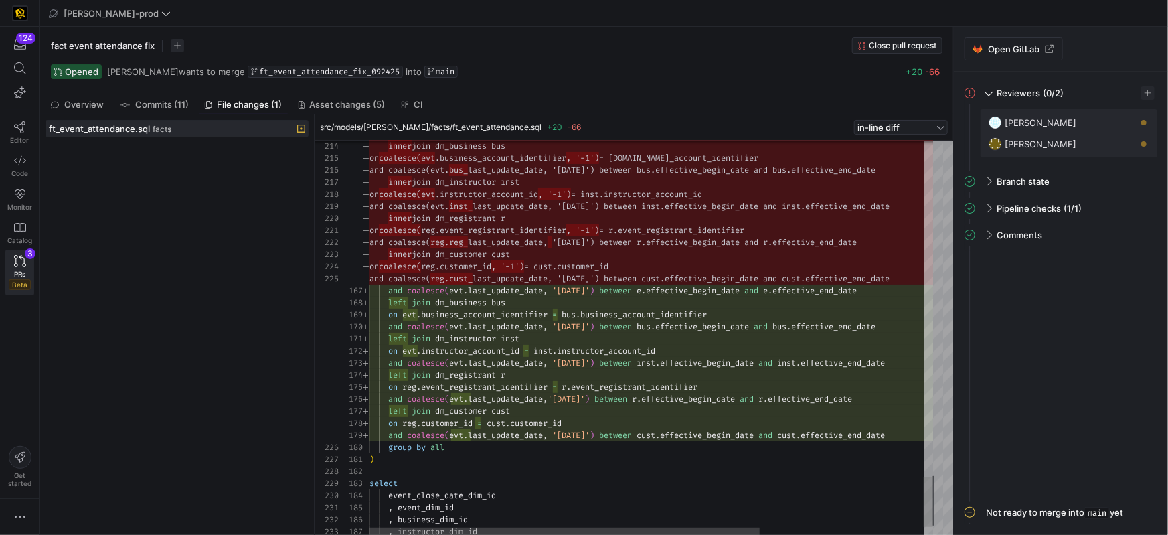
type textarea "inner join dv_registrant_join reg on evt.event_sid = reg.event_sid inner join d…"
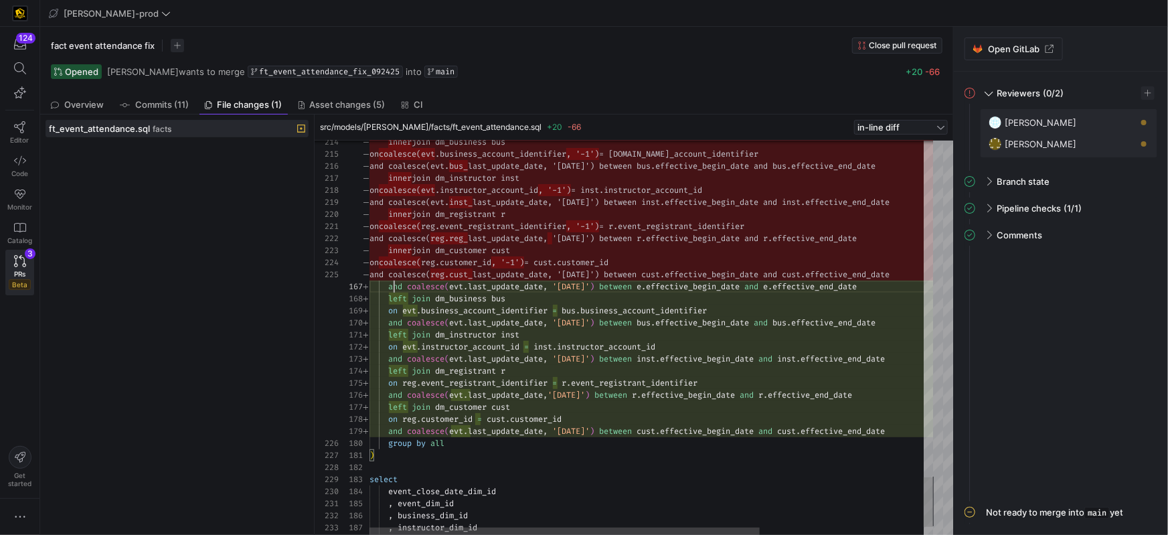
drag, startPoint x: 405, startPoint y: 248, endPoint x: 394, endPoint y: 268, distance: 23.1
click at [396, 297] on span "left" at bounding box center [397, 299] width 19 height 11
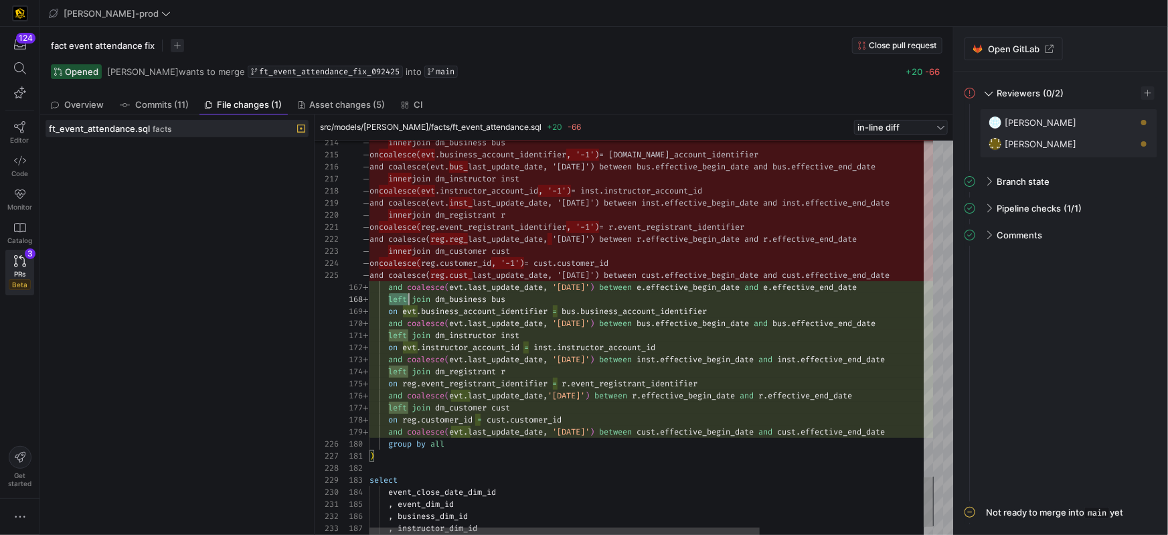
drag, startPoint x: 396, startPoint y: 297, endPoint x: 400, endPoint y: 349, distance: 52.3
click at [396, 297] on span "left" at bounding box center [397, 299] width 19 height 11
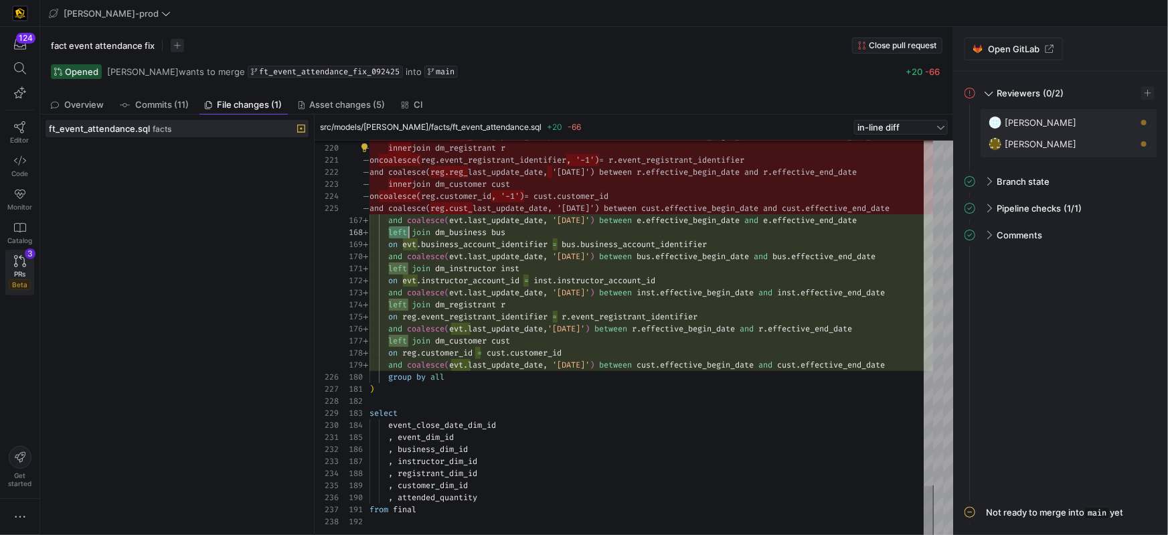
click at [21, 266] on link "PRs Beta 3" at bounding box center [19, 273] width 29 height 46
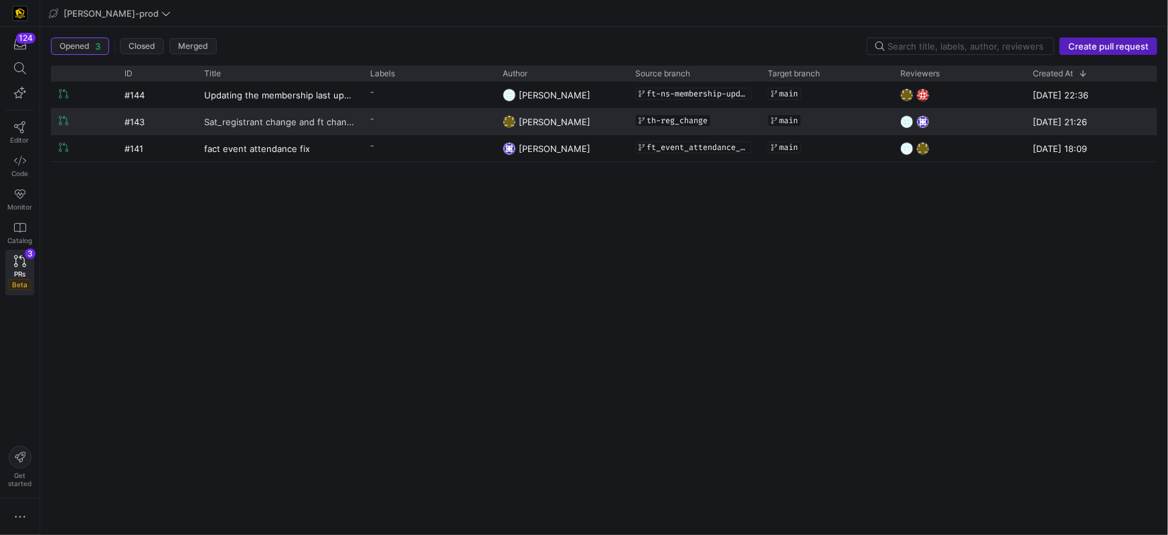
click at [271, 126] on span "Sat_registrant change and ft change" at bounding box center [279, 121] width 150 height 25
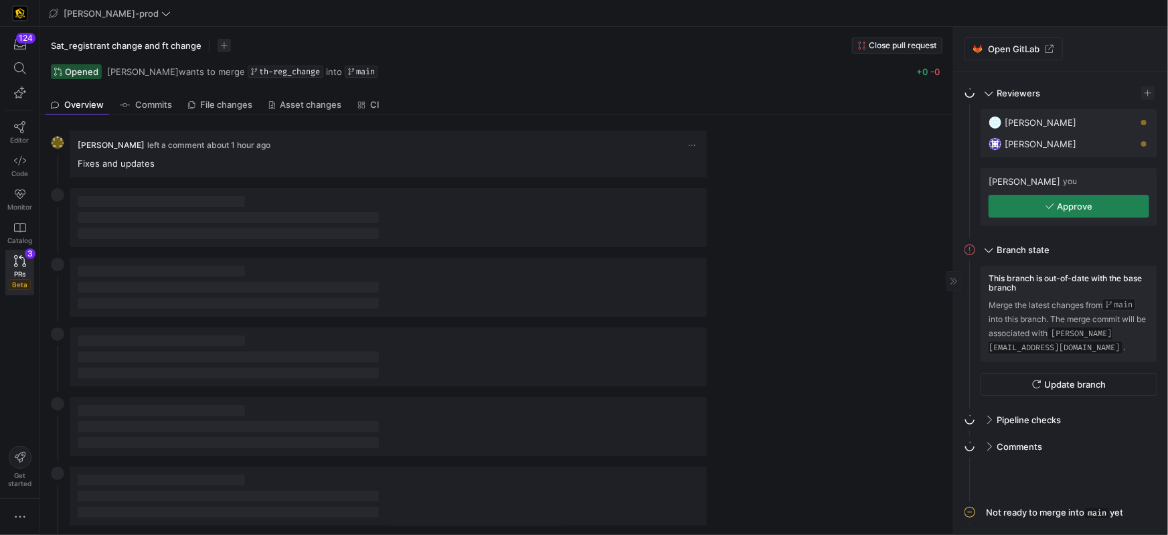
click at [1102, 209] on span "button" at bounding box center [1069, 206] width 159 height 21
